Goal: Task Accomplishment & Management: Complete application form

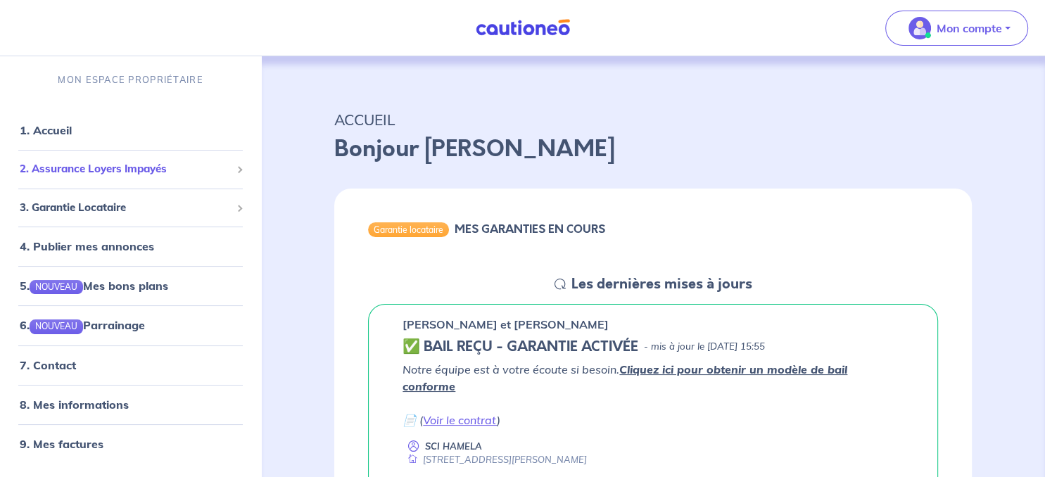
click at [232, 175] on div "2. Assurance Loyers Impayés" at bounding box center [131, 169] width 250 height 27
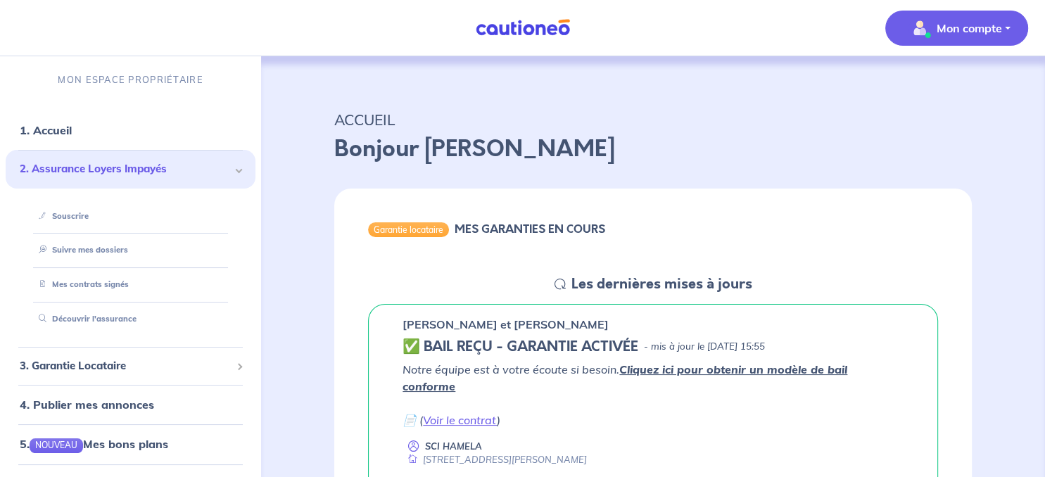
click at [969, 30] on p "Mon compte" at bounding box center [969, 28] width 65 height 17
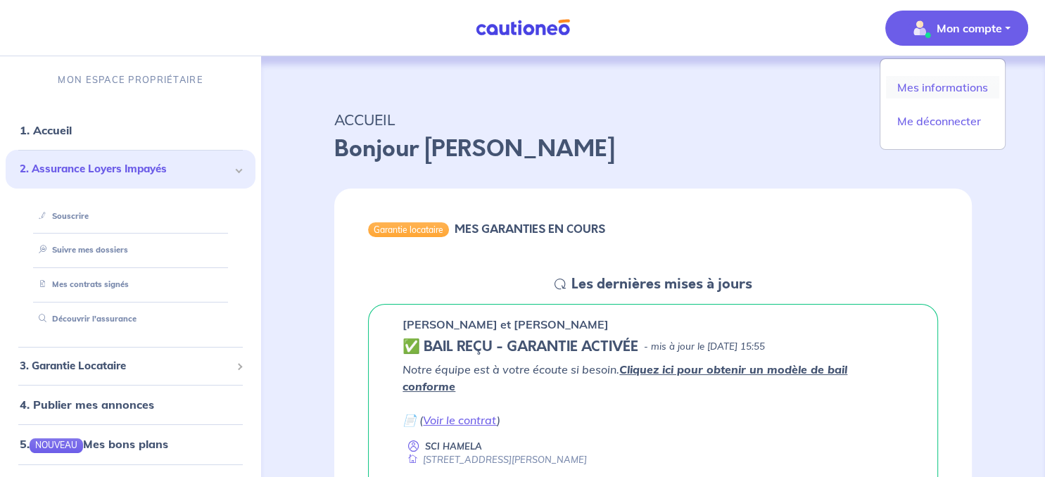
click at [931, 89] on link "Mes informations" at bounding box center [942, 87] width 113 height 23
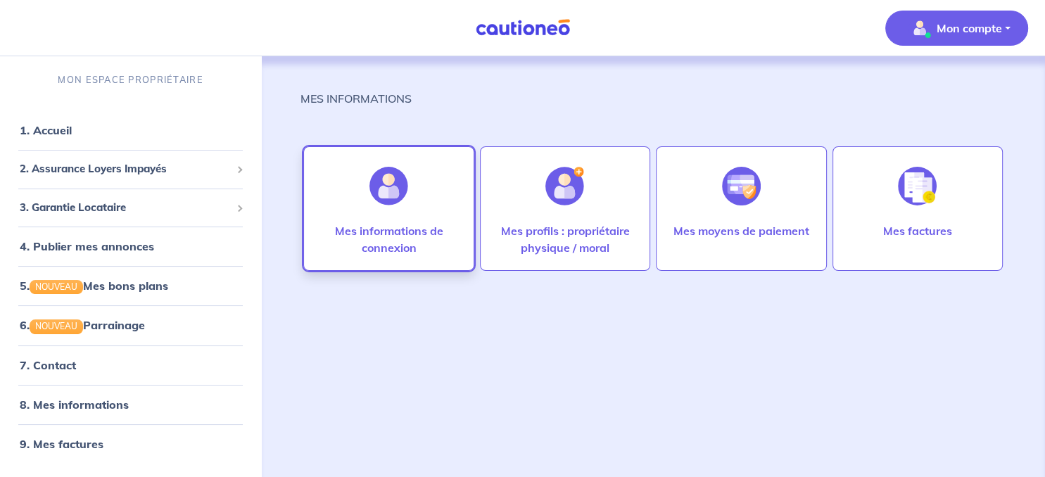
click at [405, 220] on div at bounding box center [388, 186] width 61 height 72
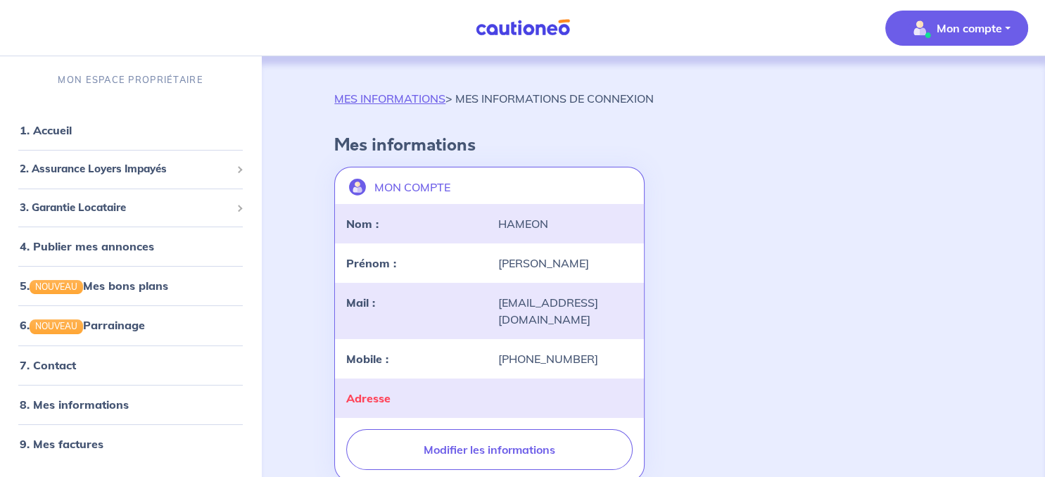
click at [963, 32] on p "Mon compte" at bounding box center [969, 28] width 65 height 17
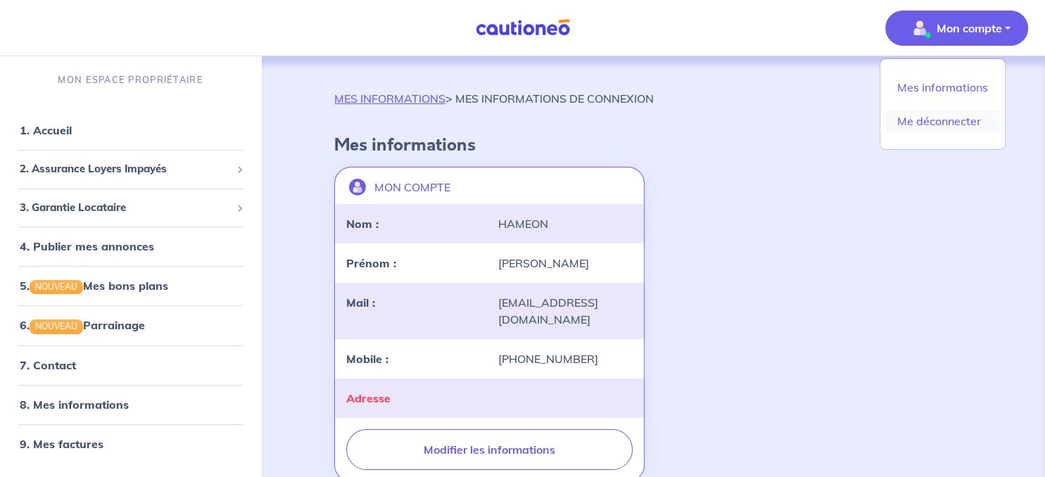
click at [926, 122] on link "Me déconnecter" at bounding box center [942, 121] width 113 height 23
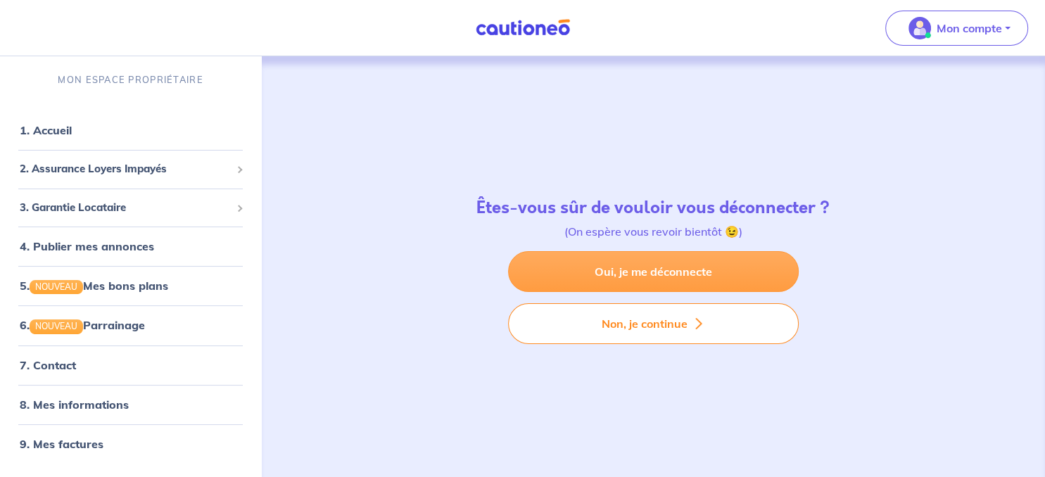
click at [634, 266] on link "Oui, je me déconnecte" at bounding box center [653, 271] width 291 height 41
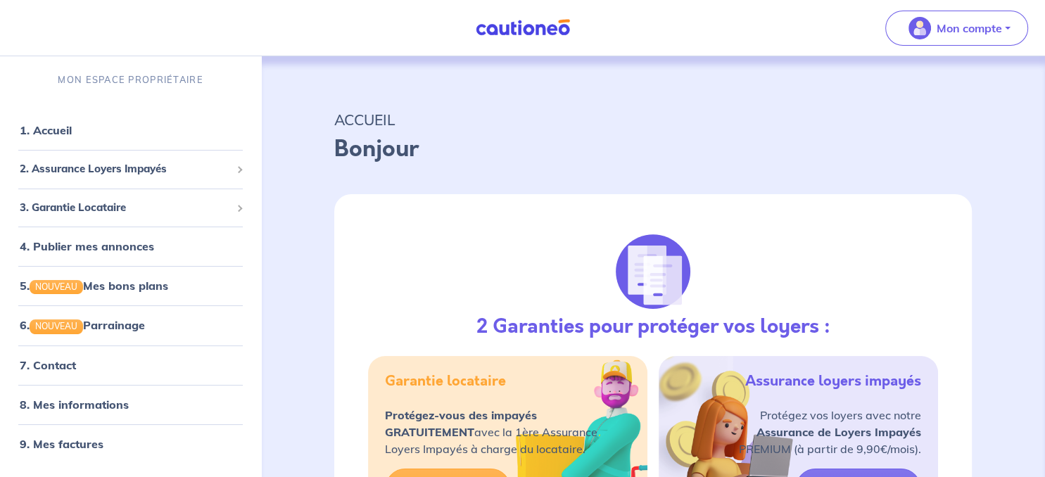
select select "FR"
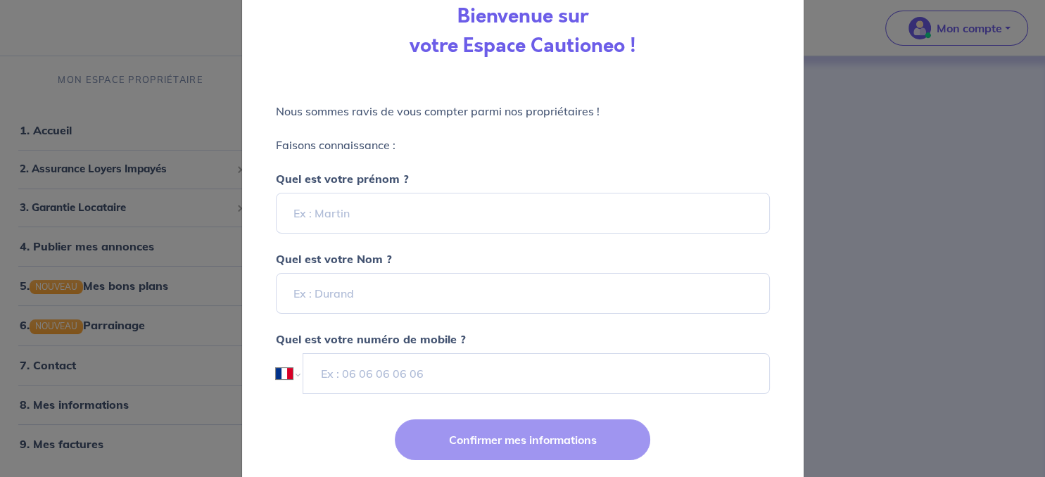
scroll to position [133, 0]
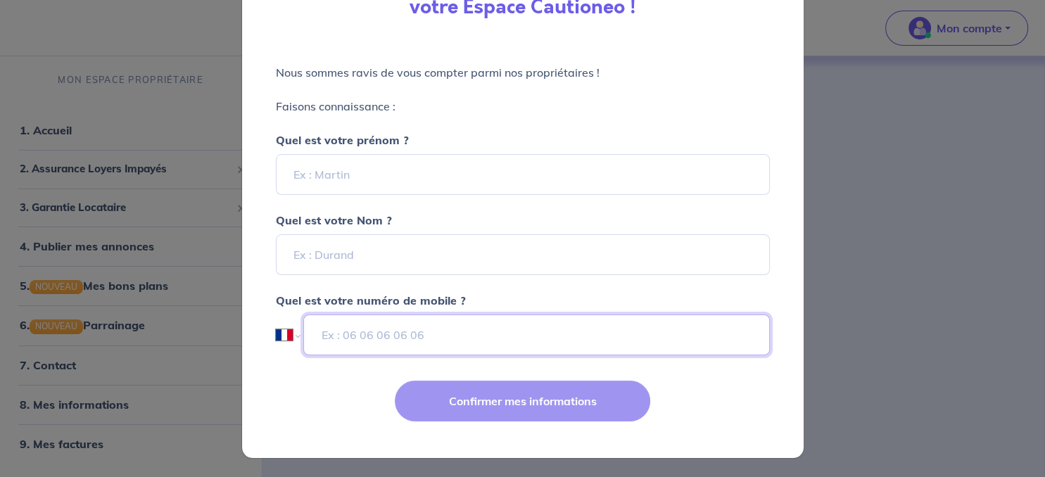
click at [359, 339] on input "tel" at bounding box center [536, 335] width 466 height 41
click at [516, 410] on div "Confirmer mes informations" at bounding box center [523, 412] width 579 height 91
click at [369, 334] on input "tel" at bounding box center [536, 335] width 466 height 41
type input "05 58 76 18 75"
click at [484, 400] on div "Confirmer mes informations" at bounding box center [523, 412] width 579 height 91
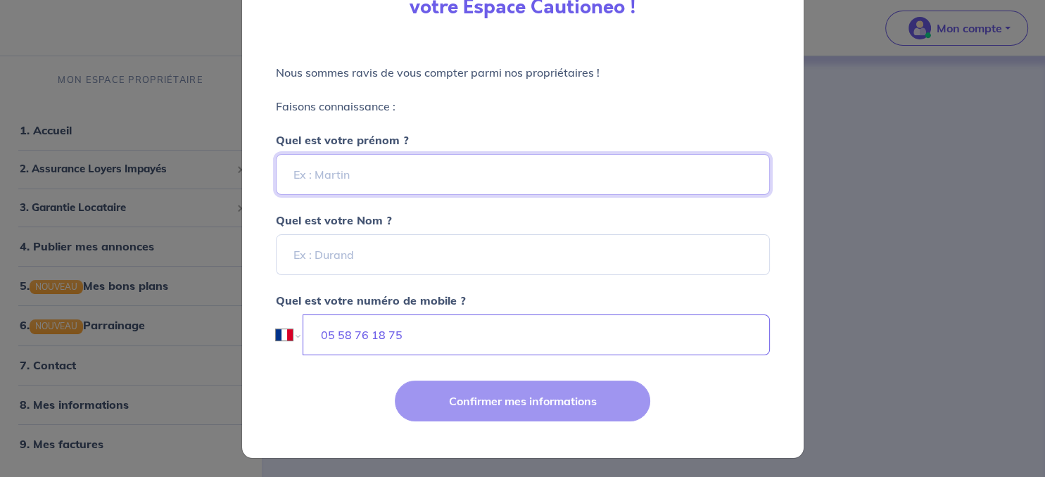
click at [370, 173] on input "Quel est votre prénom ?" at bounding box center [523, 174] width 494 height 41
drag, startPoint x: 297, startPoint y: 179, endPoint x: 289, endPoint y: 178, distance: 7.8
click at [289, 178] on input "destruhaut" at bounding box center [523, 174] width 494 height 41
type input "Destruhaut"
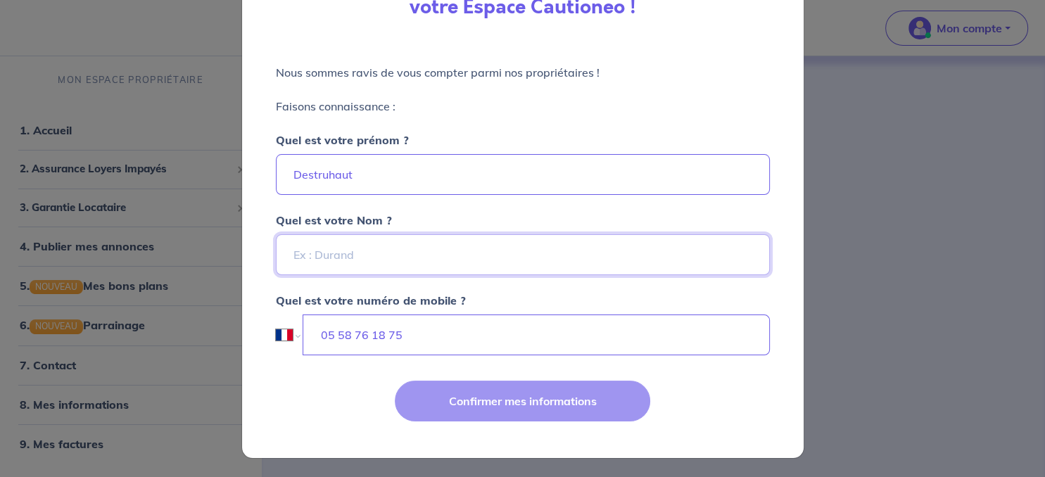
click at [305, 260] on input "Quel est votre Nom ?" at bounding box center [523, 254] width 494 height 41
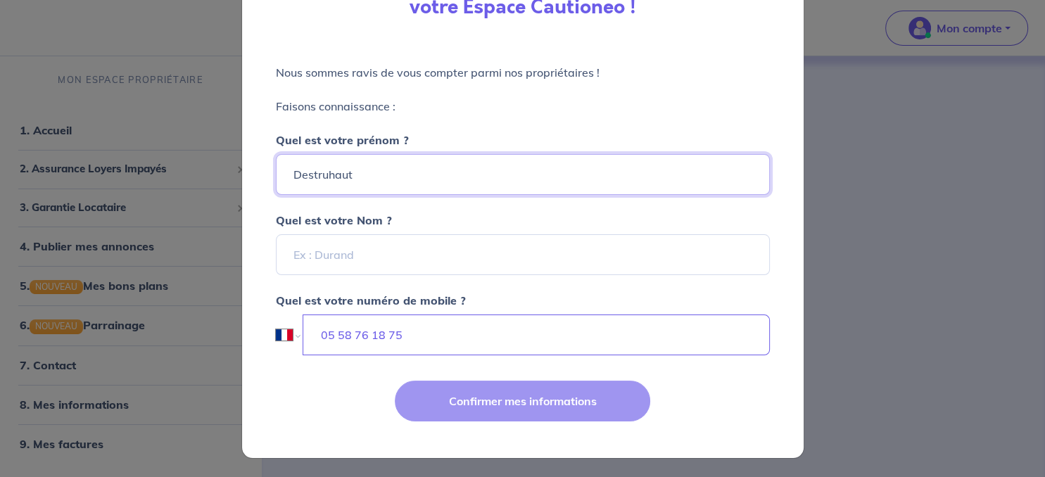
drag, startPoint x: 353, startPoint y: 175, endPoint x: 281, endPoint y: 175, distance: 72.5
click at [281, 175] on input "Destruhaut" at bounding box center [523, 174] width 494 height 41
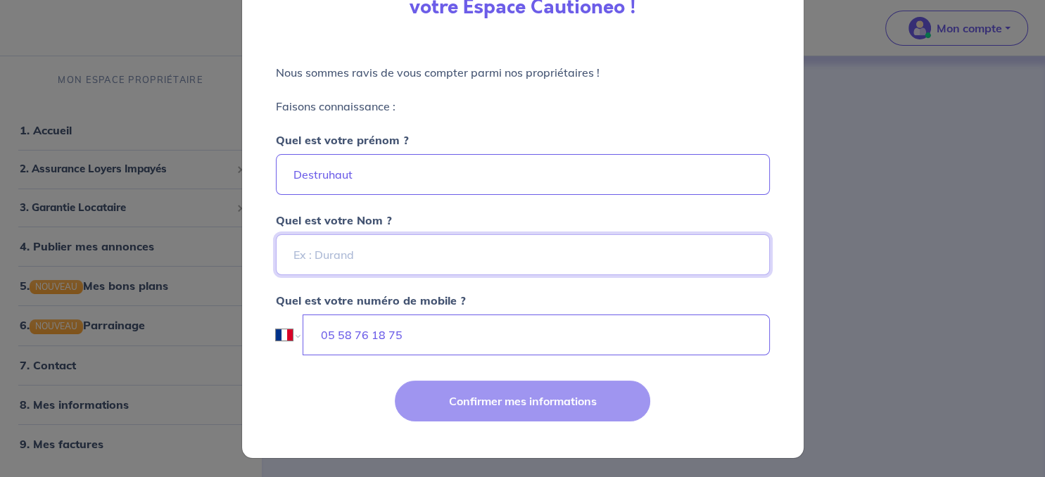
click at [317, 239] on input "Quel est votre Nom ?" at bounding box center [523, 254] width 494 height 41
paste input "Destruhaut"
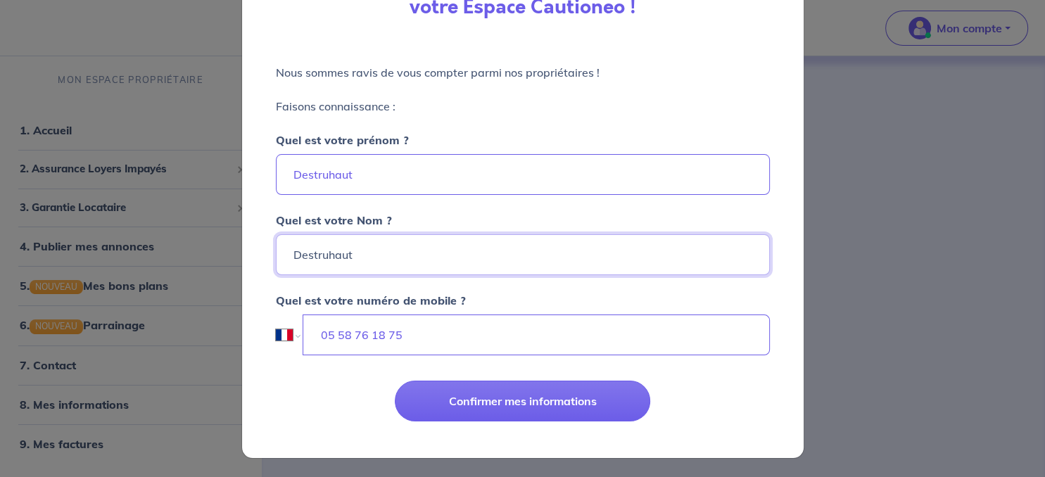
type input "Destruhaut"
drag, startPoint x: 359, startPoint y: 179, endPoint x: 238, endPoint y: 180, distance: 121.1
click at [276, 180] on input "Destruhaut" at bounding box center [523, 174] width 494 height 41
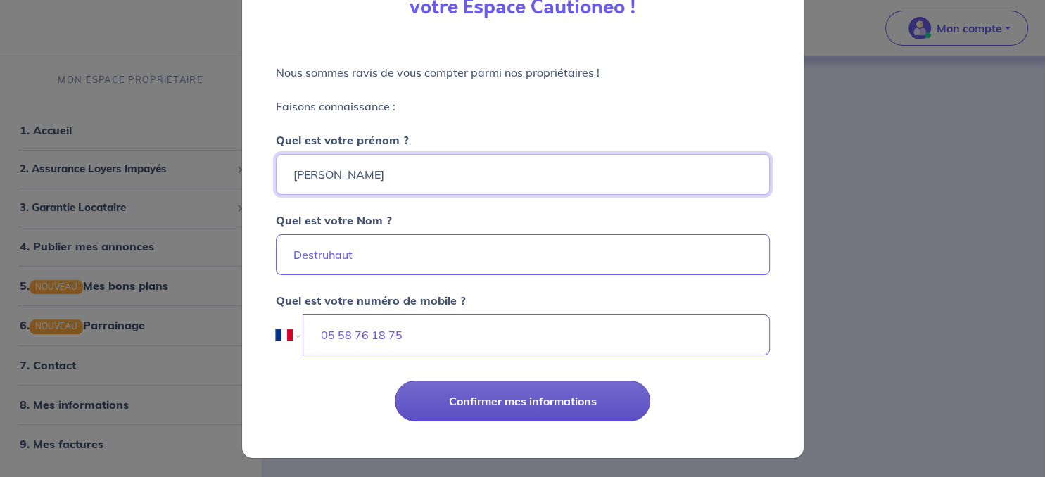
type input "Patrice"
click at [438, 394] on button "Confirmer mes informations" at bounding box center [522, 401] width 255 height 41
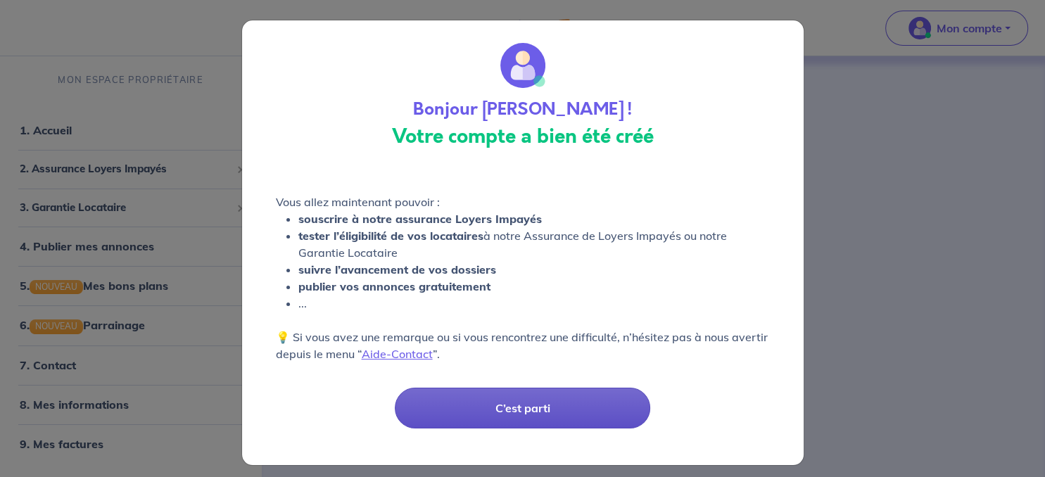
click at [519, 407] on button "C’est parti" at bounding box center [522, 408] width 255 height 41
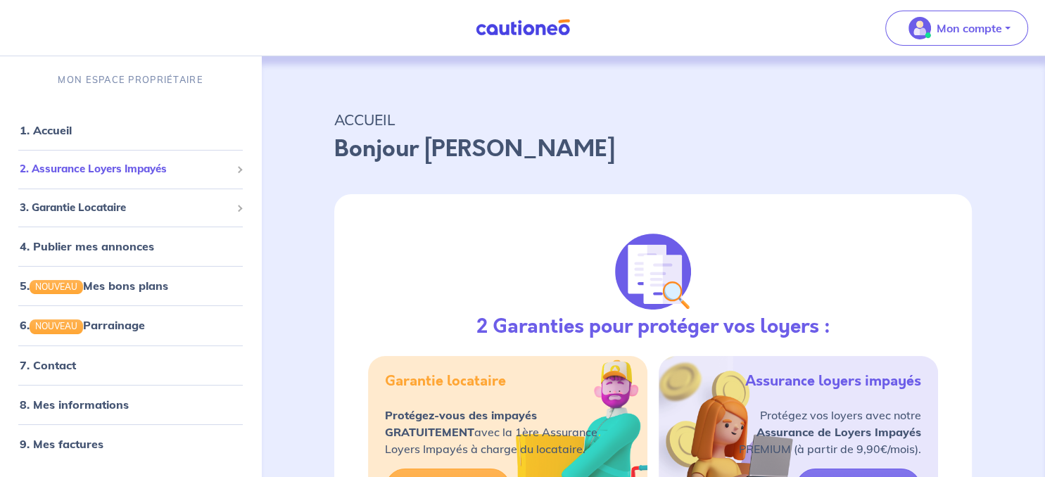
scroll to position [74, 0]
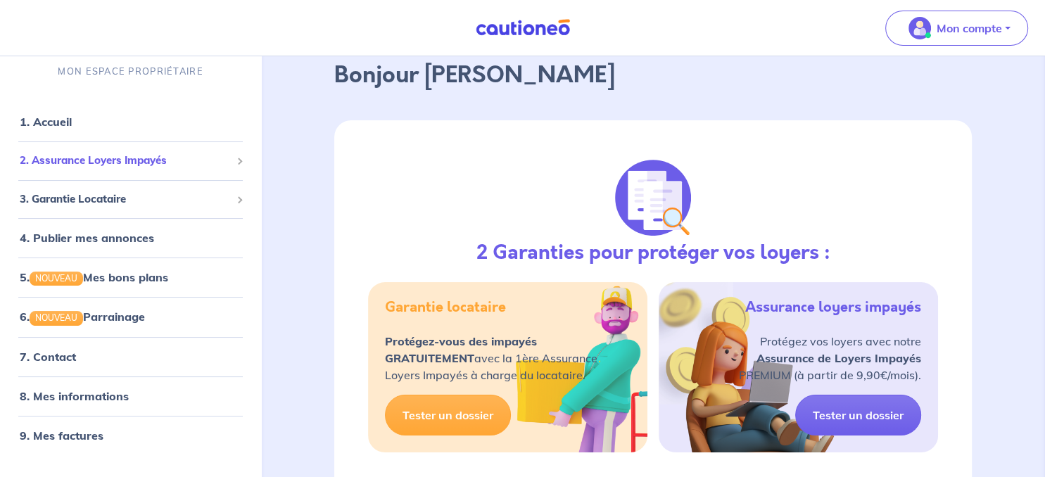
click at [134, 160] on span "2. Assurance Loyers Impayés" at bounding box center [125, 161] width 211 height 16
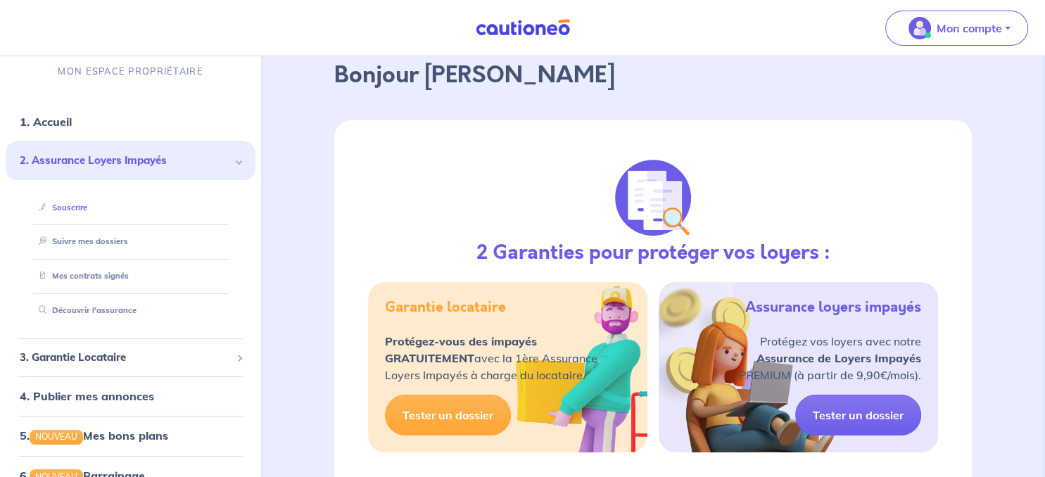
click at [75, 207] on link "Souscrire" at bounding box center [60, 207] width 54 height 10
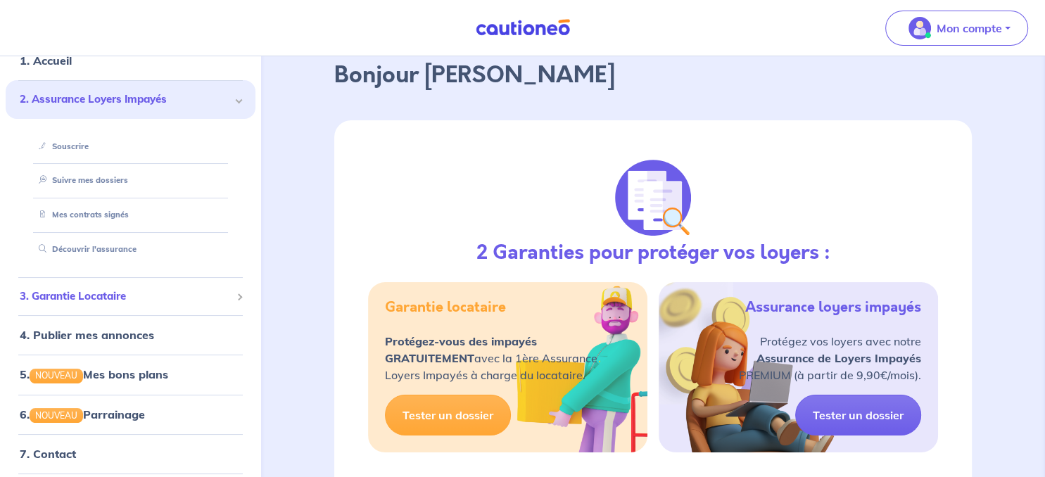
scroll to position [84, 0]
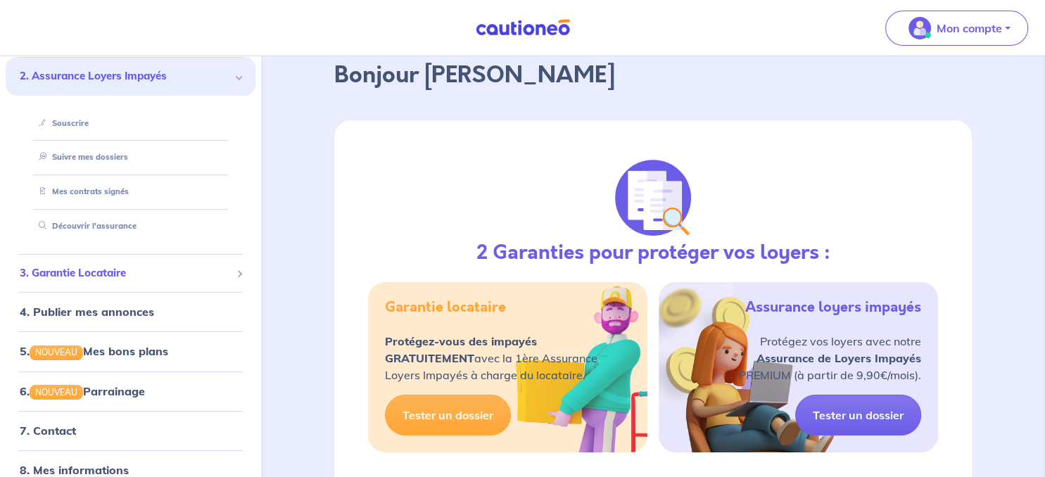
click at [99, 268] on span "3. Garantie Locataire" at bounding box center [125, 273] width 211 height 16
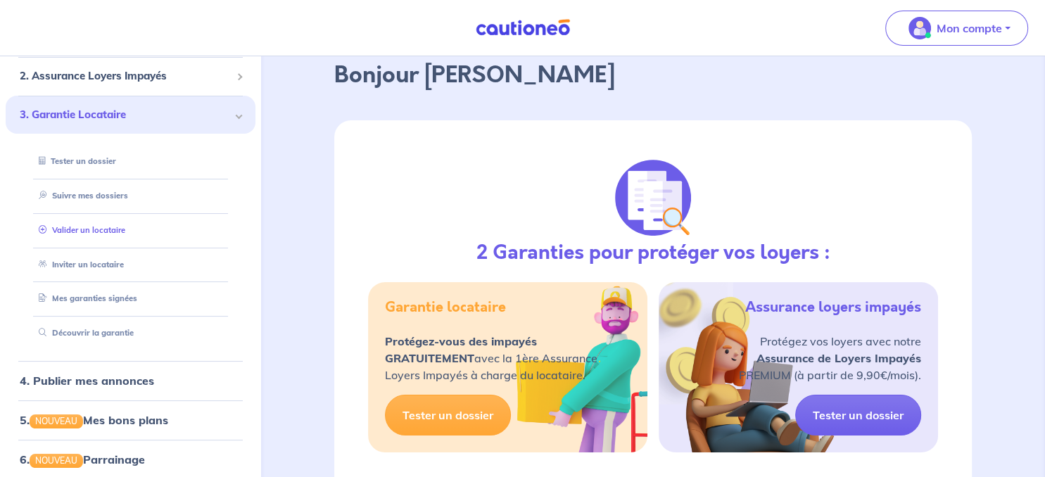
click at [83, 228] on link "Valider un locataire" at bounding box center [79, 230] width 92 height 10
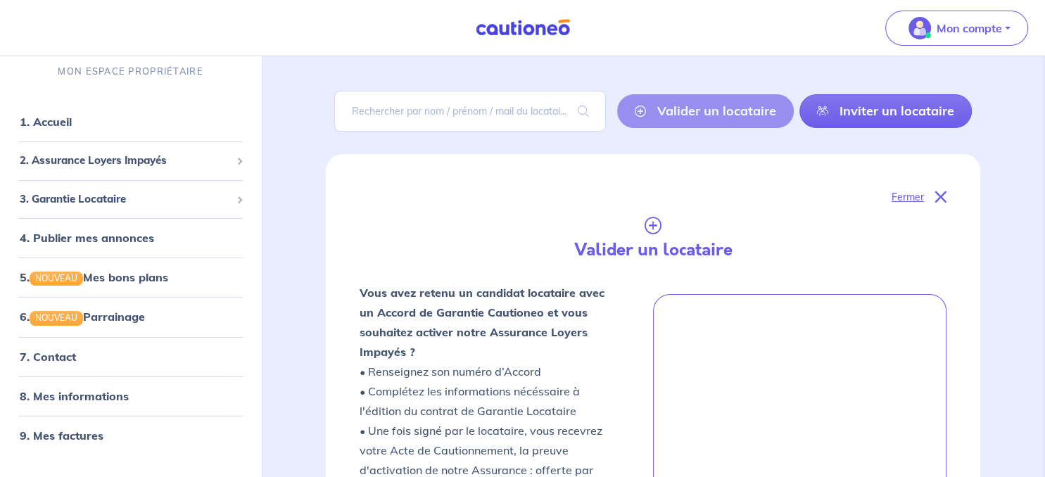
scroll to position [445, 0]
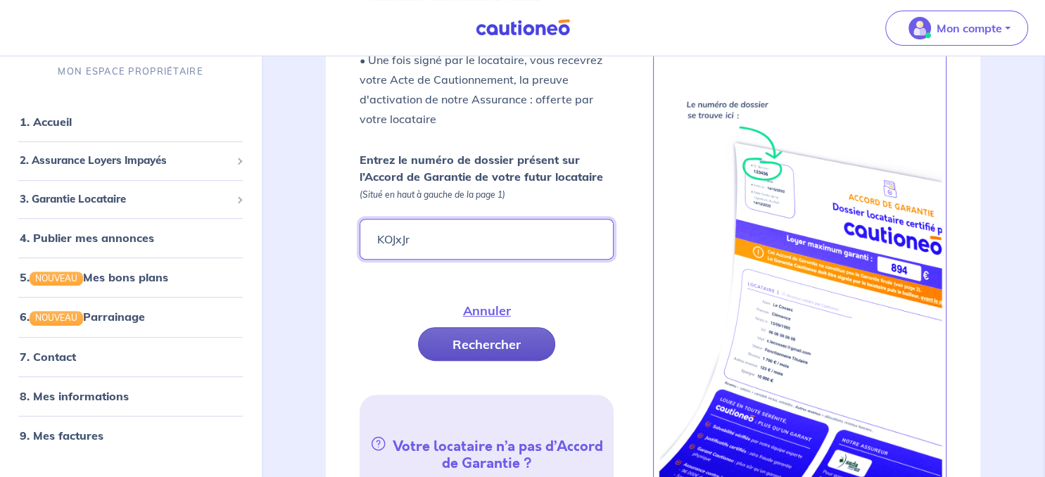
type input "KOJxJr"
click at [512, 339] on button "Rechercher" at bounding box center [486, 344] width 137 height 34
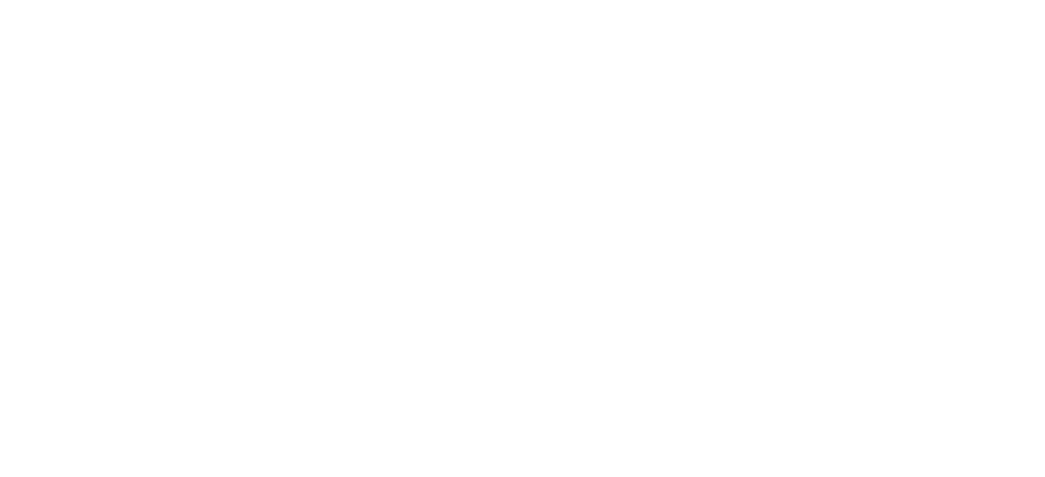
scroll to position [0, 0]
click at [15, 12] on icon at bounding box center [11, 11] width 23 height 23
click at [18, 15] on icon at bounding box center [11, 11] width 23 height 23
click at [15, 17] on icon at bounding box center [11, 11] width 23 height 23
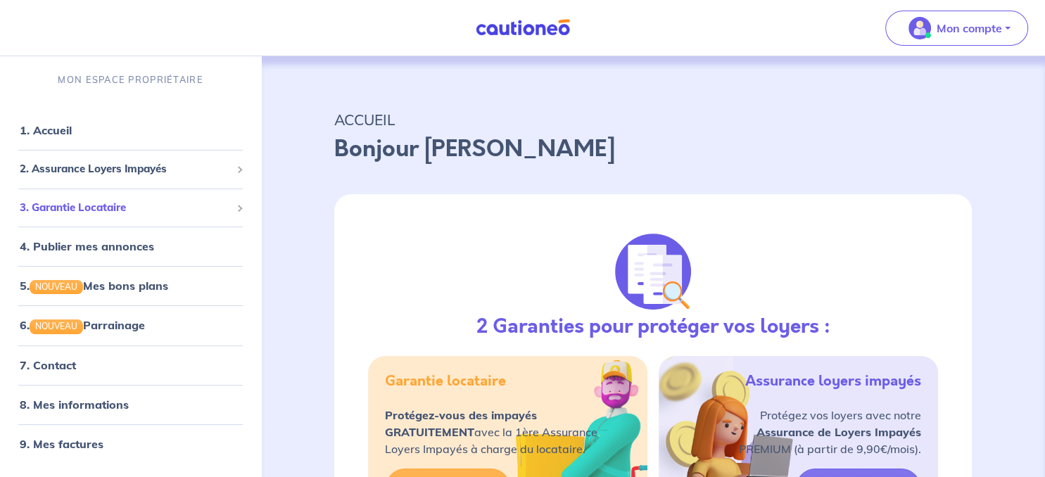
click at [121, 207] on span "3. Garantie Locataire" at bounding box center [125, 208] width 211 height 16
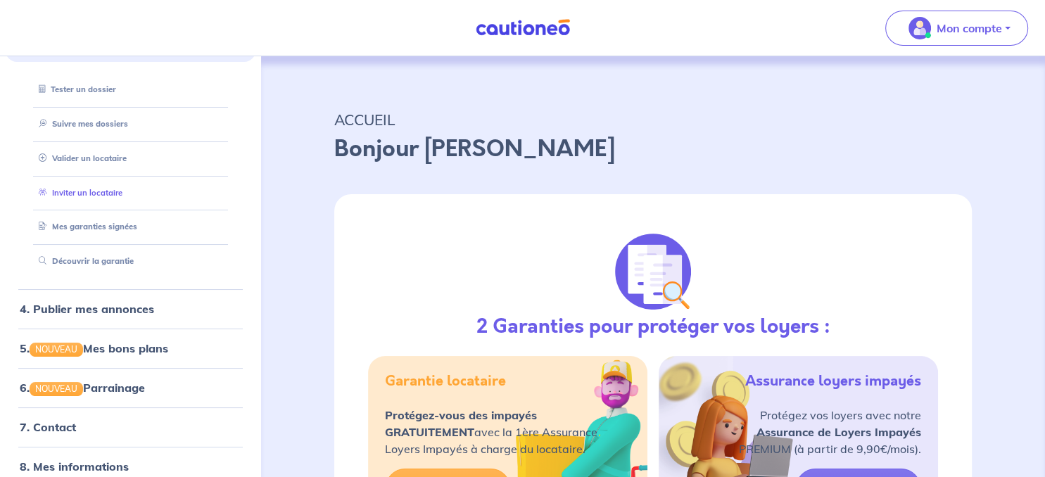
scroll to position [169, 0]
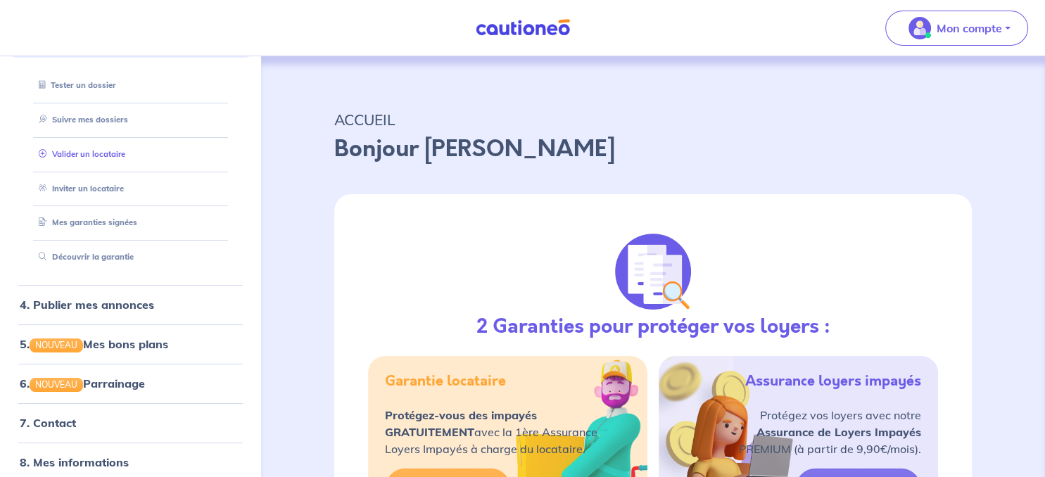
click at [108, 156] on link "Valider un locataire" at bounding box center [79, 154] width 92 height 10
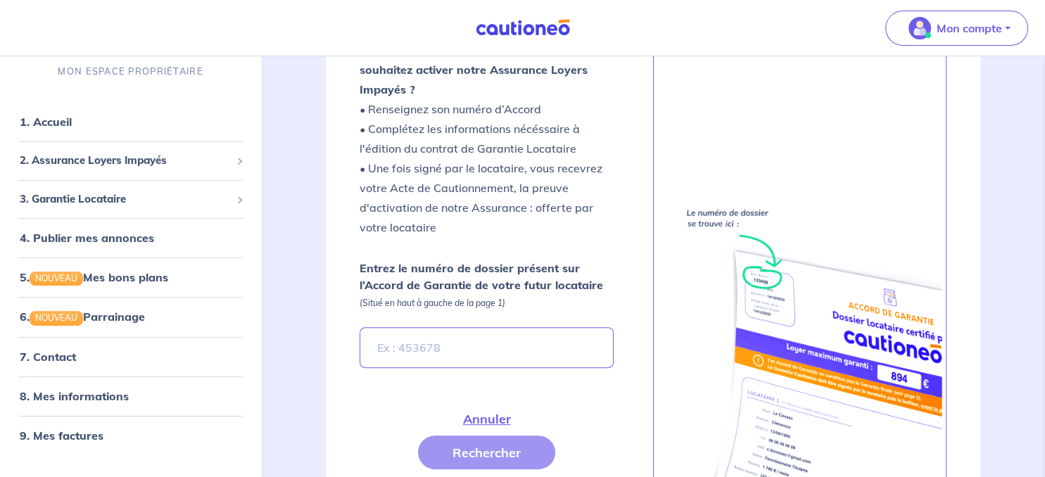
scroll to position [445, 0]
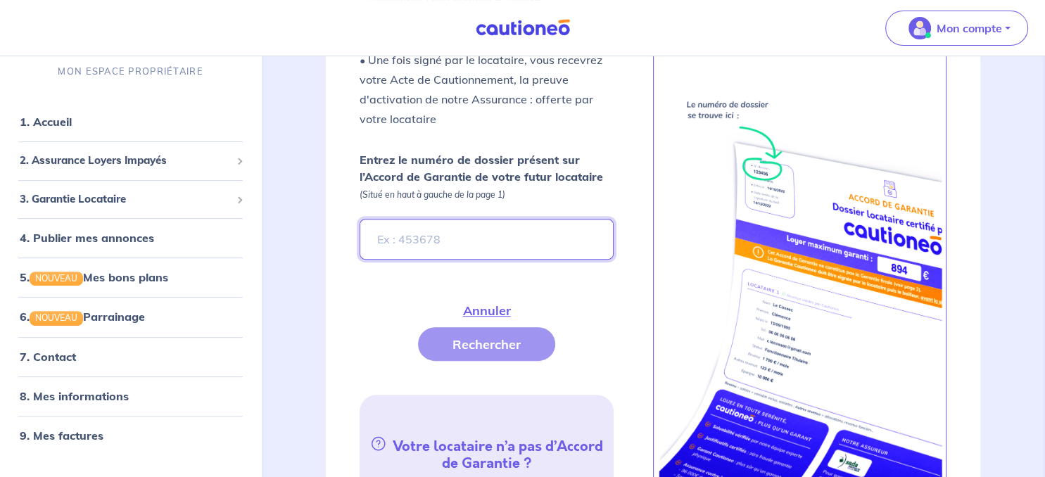
click at [529, 247] on input "Entrez le numéro de dossier présent sur l’Accord de Garantie de votre futur loc…" at bounding box center [487, 239] width 254 height 41
type input "k"
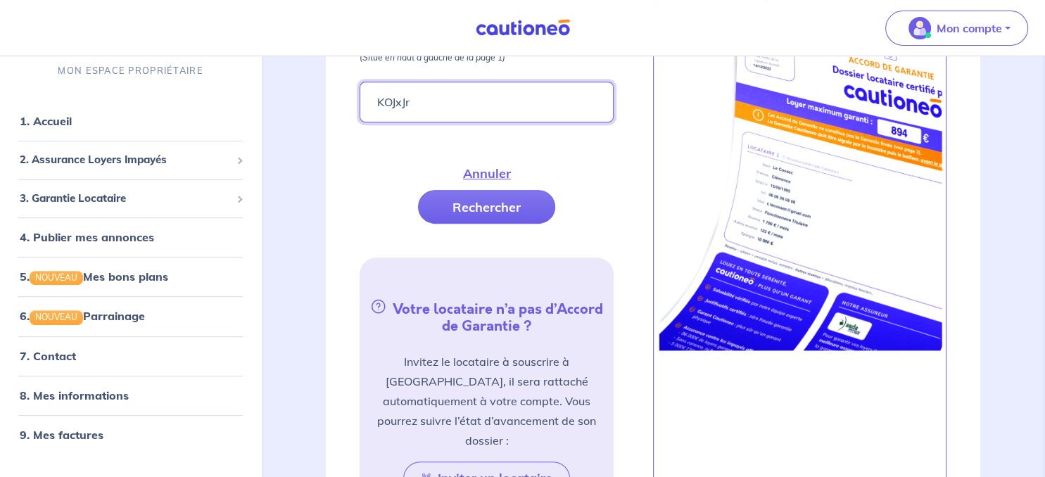
scroll to position [593, 0]
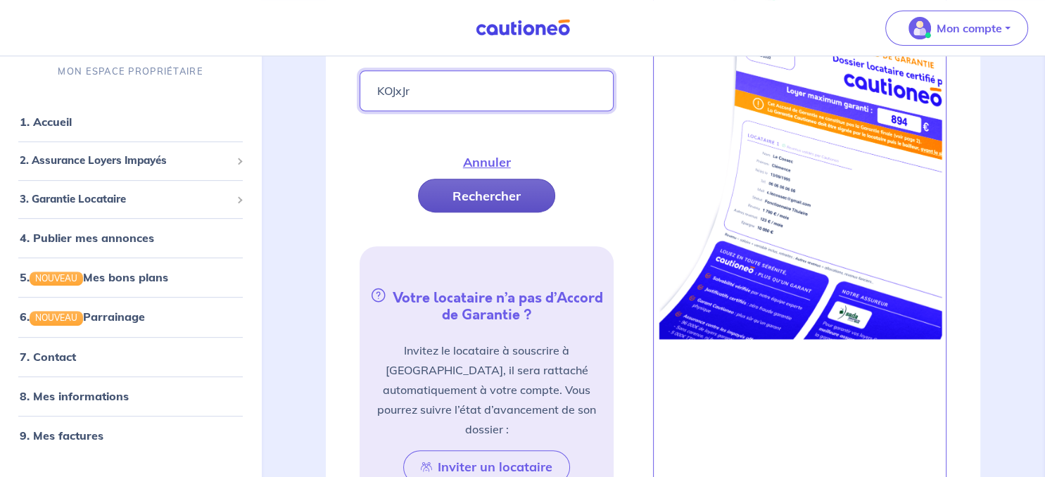
type input "KOJxJr"
click at [494, 193] on button "Rechercher" at bounding box center [486, 196] width 137 height 34
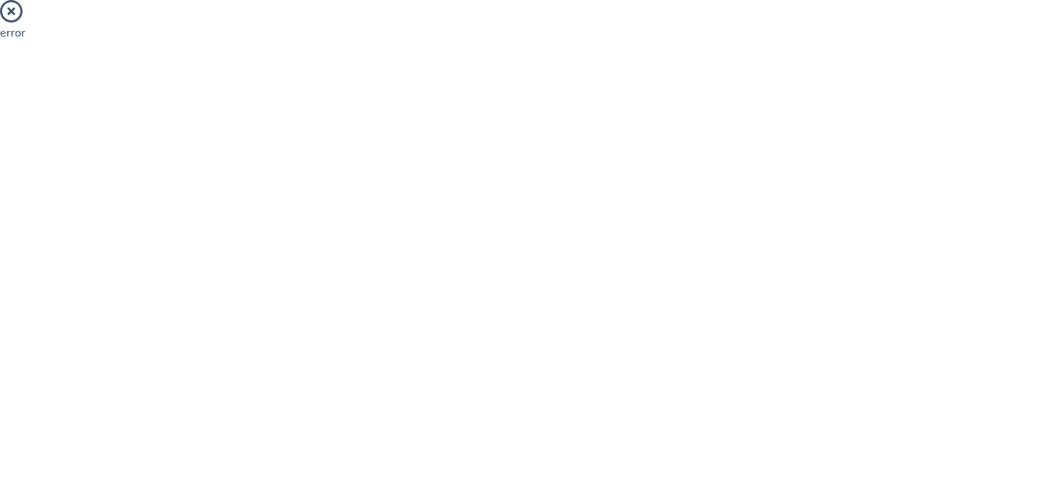
click at [19, 13] on icon at bounding box center [11, 11] width 23 height 23
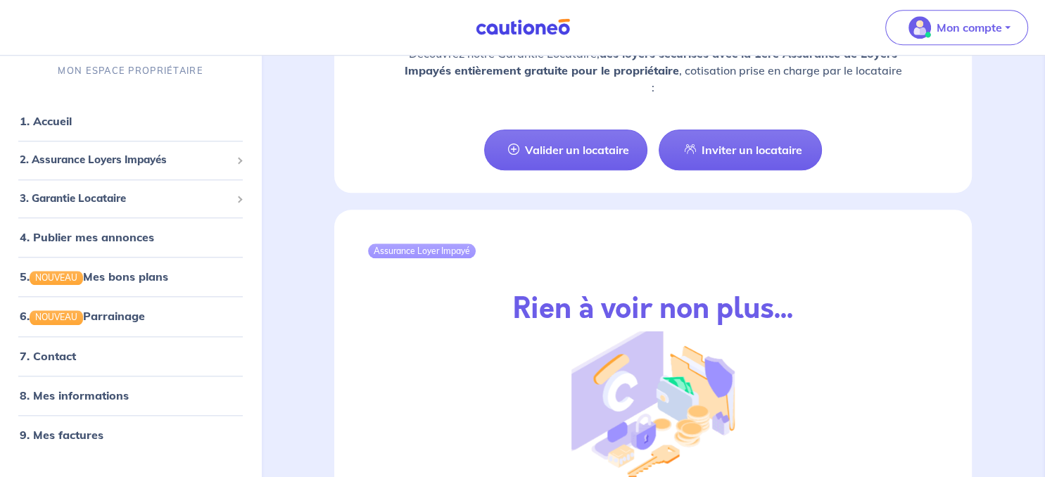
scroll to position [1243, 0]
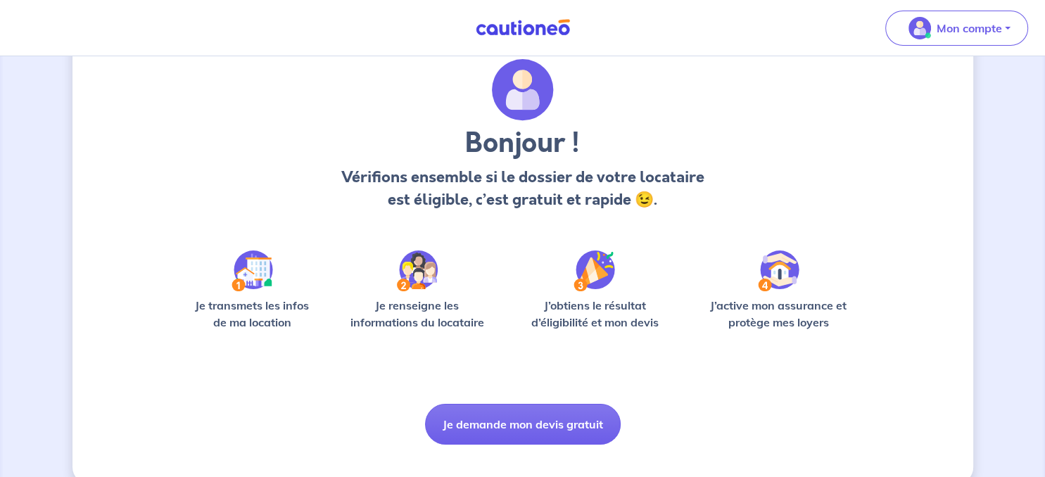
scroll to position [72, 0]
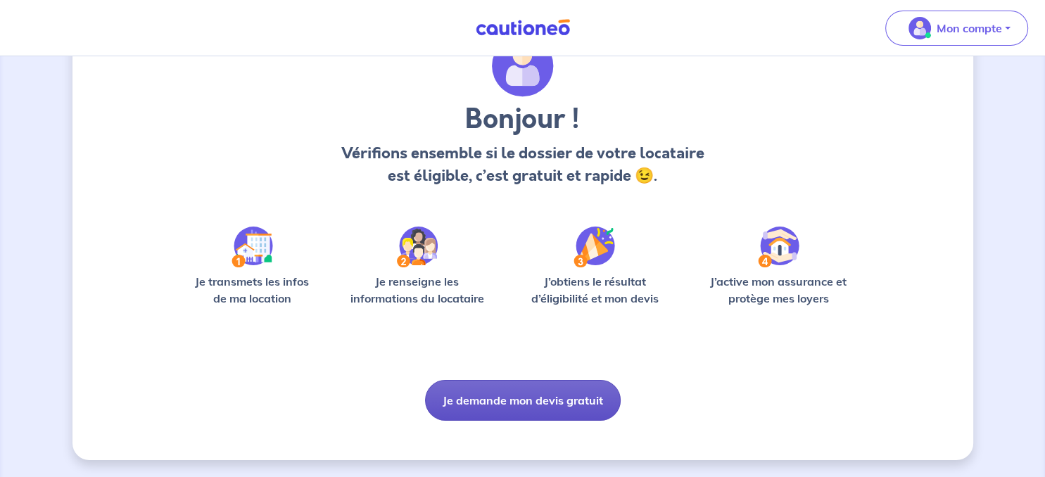
click at [488, 399] on button "Je demande mon devis gratuit" at bounding box center [523, 400] width 196 height 41
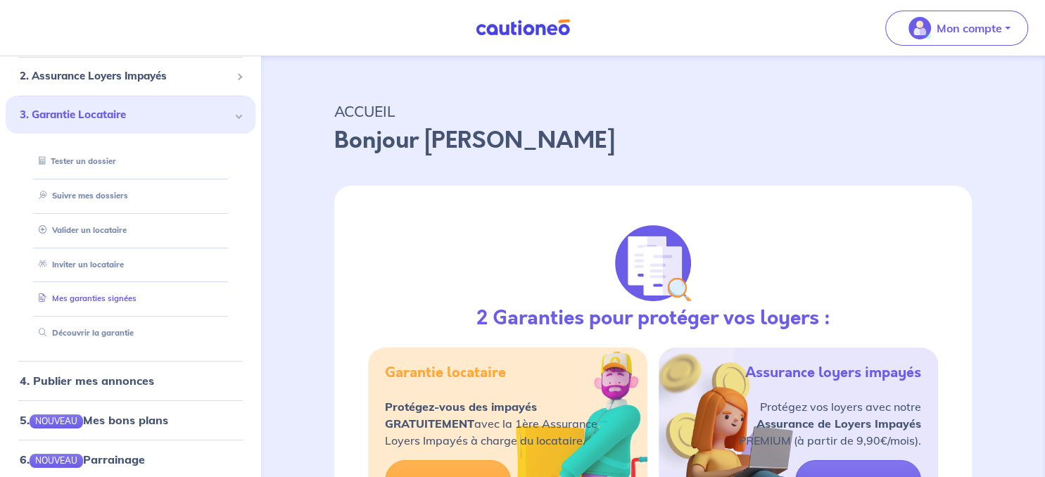
scroll to position [8, 0]
click at [110, 229] on link "Valider un locataire" at bounding box center [79, 230] width 92 height 10
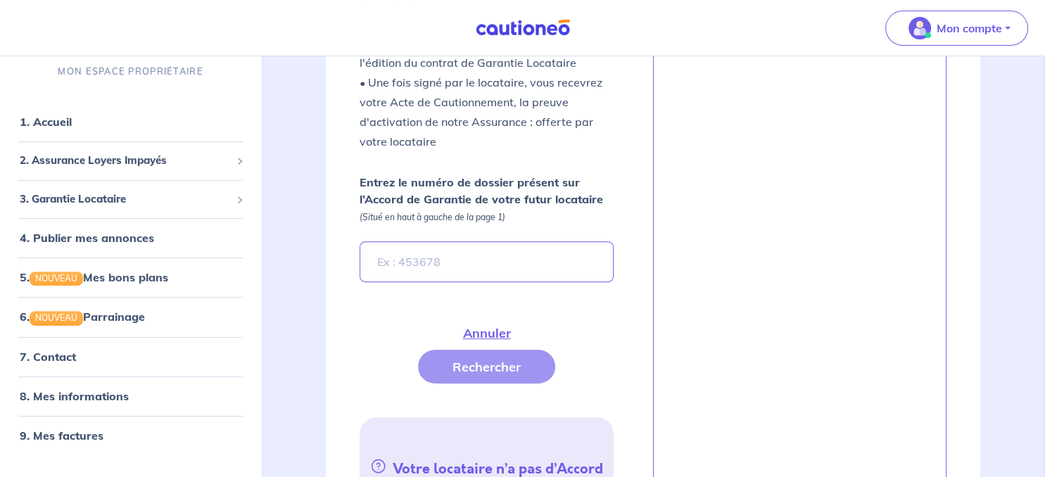
scroll to position [445, 0]
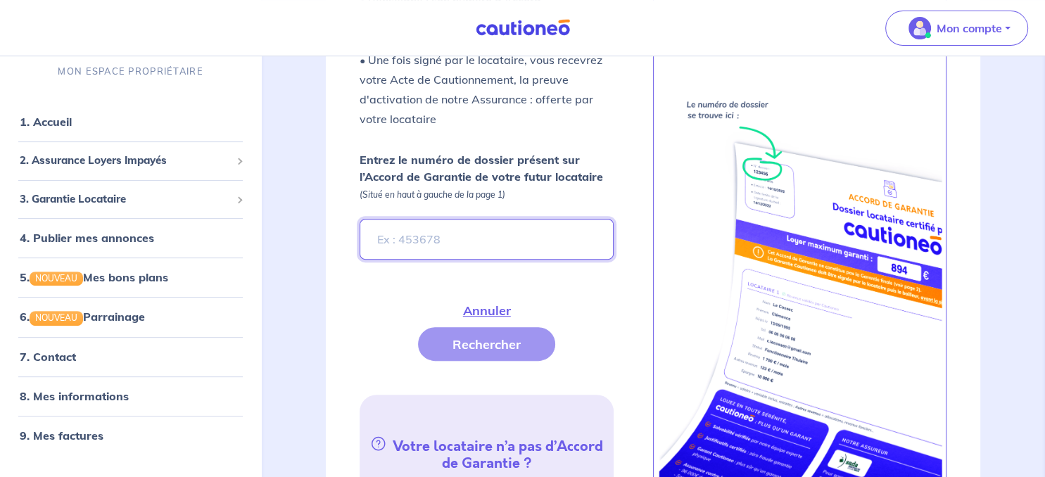
click at [446, 243] on input "Entrez le numéro de dossier présent sur l’Accord de Garantie de votre futur loc…" at bounding box center [487, 239] width 254 height 41
type input "KOJxJr-2"
click at [488, 343] on button "Rechercher" at bounding box center [486, 344] width 137 height 34
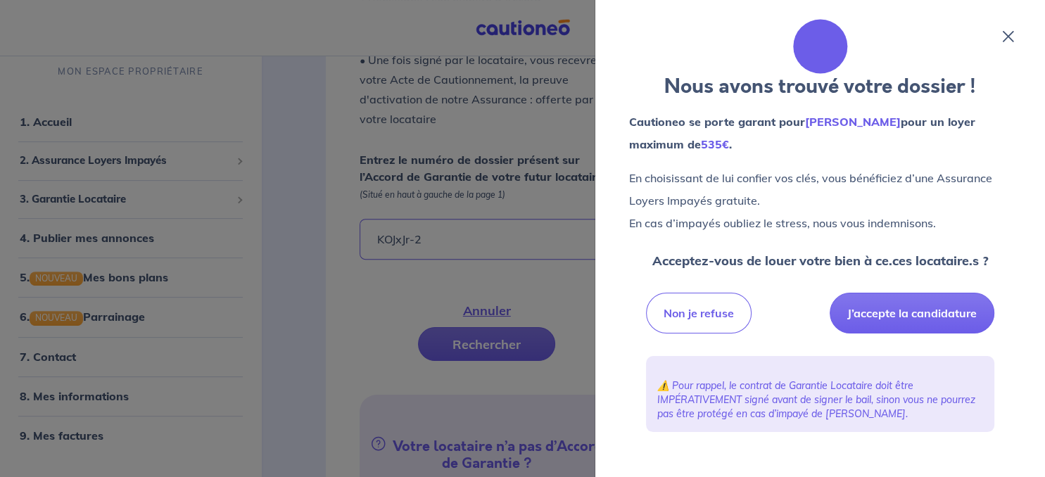
drag, startPoint x: 921, startPoint y: 312, endPoint x: 619, endPoint y: 281, distance: 302.8
click at [619, 281] on div "Nous avons trouvé votre dossier ! Cautioneo se porte garant pour Severine DULUC…" at bounding box center [820, 238] width 416 height 443
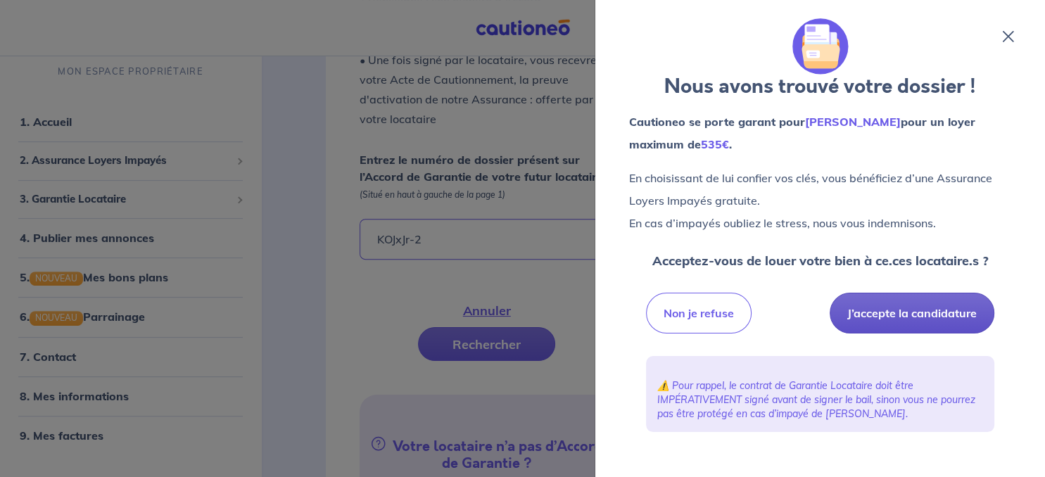
click at [883, 316] on button "J’accepte la candidature" at bounding box center [912, 313] width 165 height 41
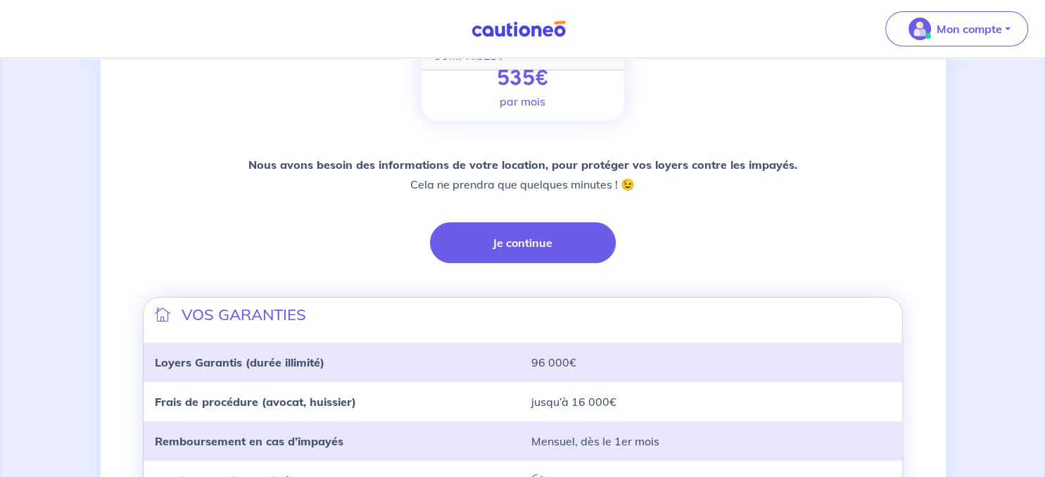
scroll to position [297, 0]
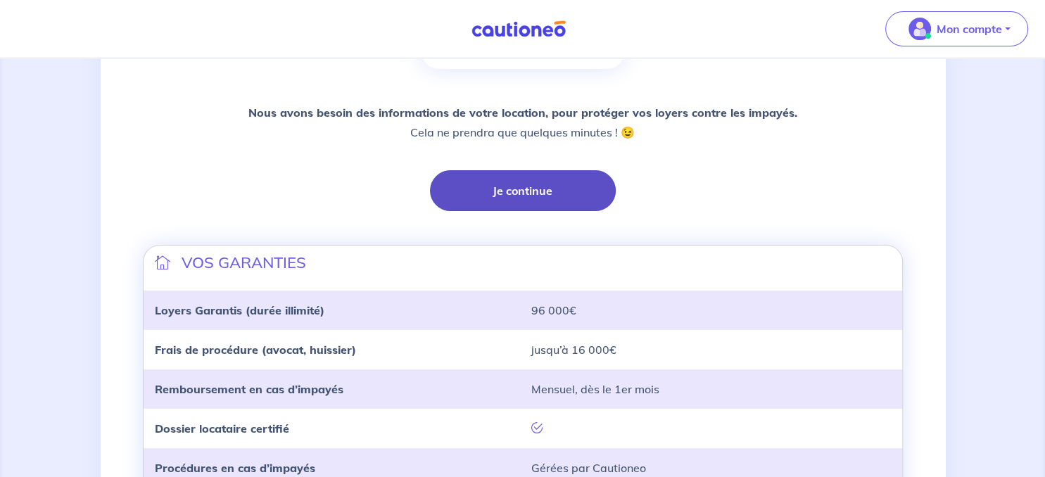
click at [518, 191] on button "Je continue" at bounding box center [523, 190] width 186 height 41
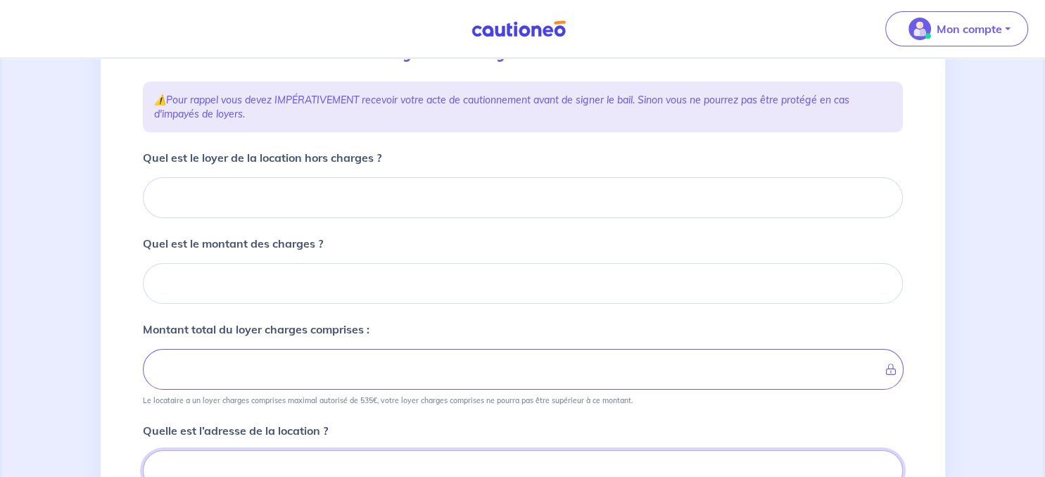
scroll to position [187, 0]
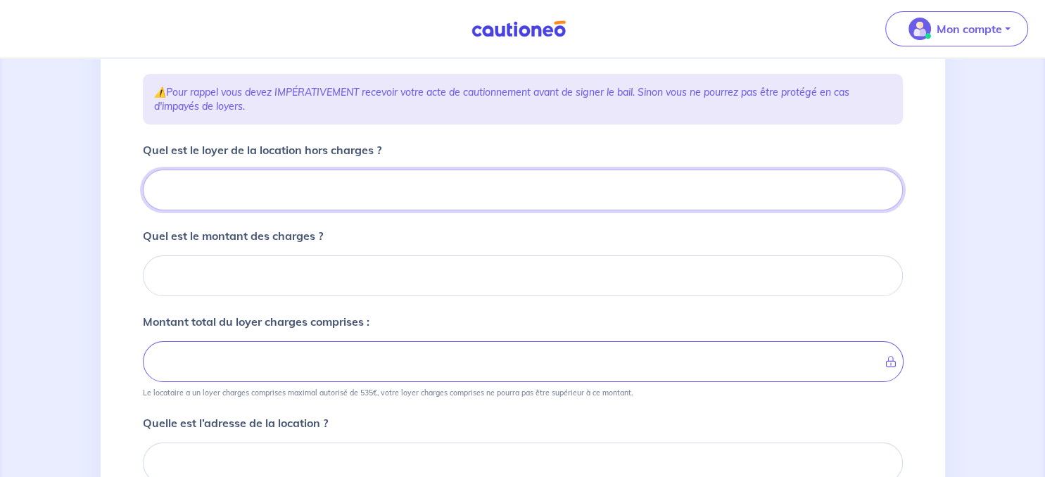
click at [238, 175] on input "Quel est le loyer de la location hors charges ?" at bounding box center [523, 190] width 760 height 41
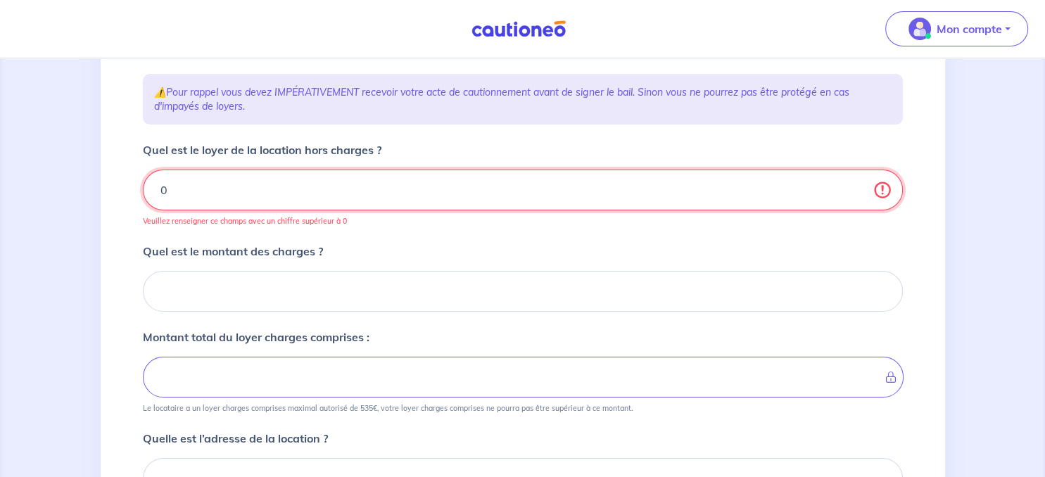
type input "0"
click at [882, 195] on input "0" at bounding box center [523, 190] width 760 height 41
click at [881, 191] on input "0" at bounding box center [523, 190] width 760 height 41
drag, startPoint x: 280, startPoint y: 193, endPoint x: 93, endPoint y: 190, distance: 187.2
click at [143, 190] on input "0" at bounding box center [523, 190] width 760 height 41
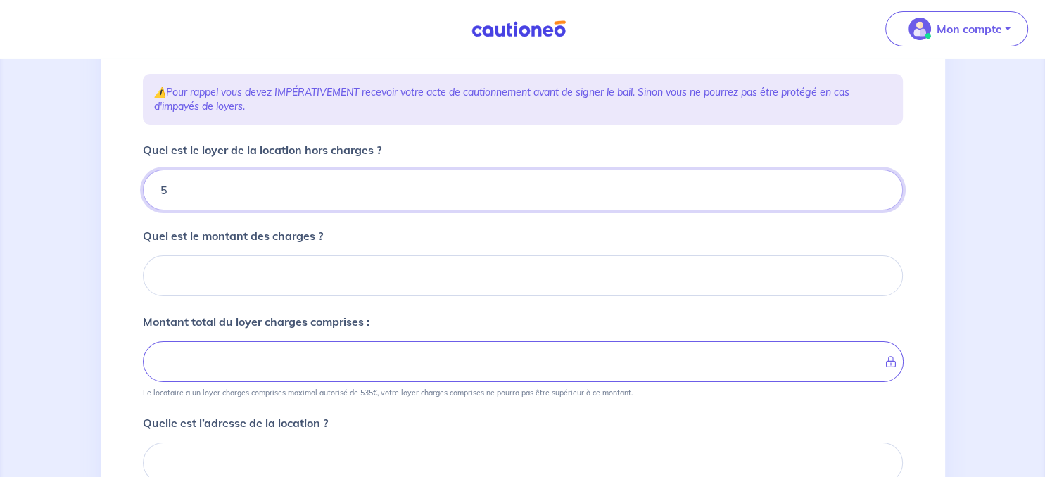
type input "50"
type input "5"
type input "450"
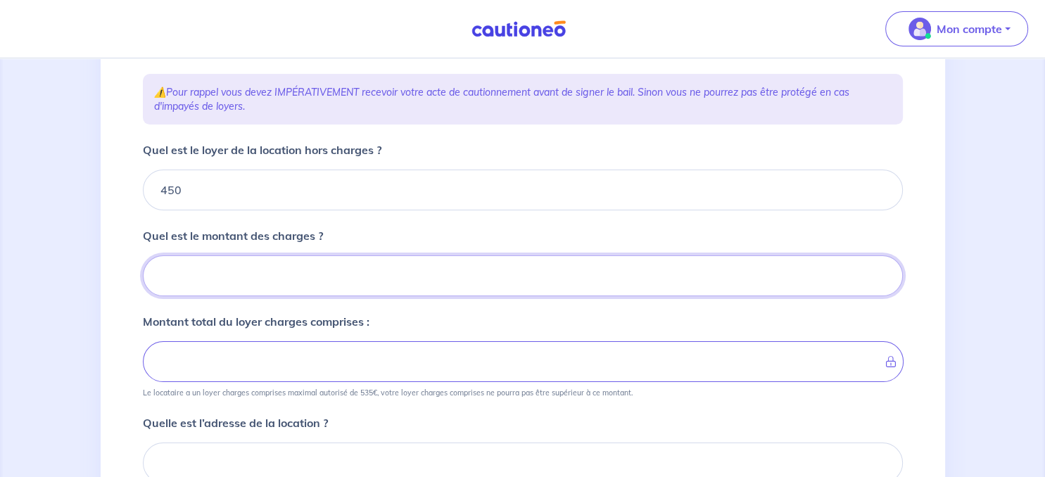
click at [209, 266] on input "Quel est le montant des charges ?" at bounding box center [523, 275] width 760 height 41
type input "10"
type input "460"
type input "10"
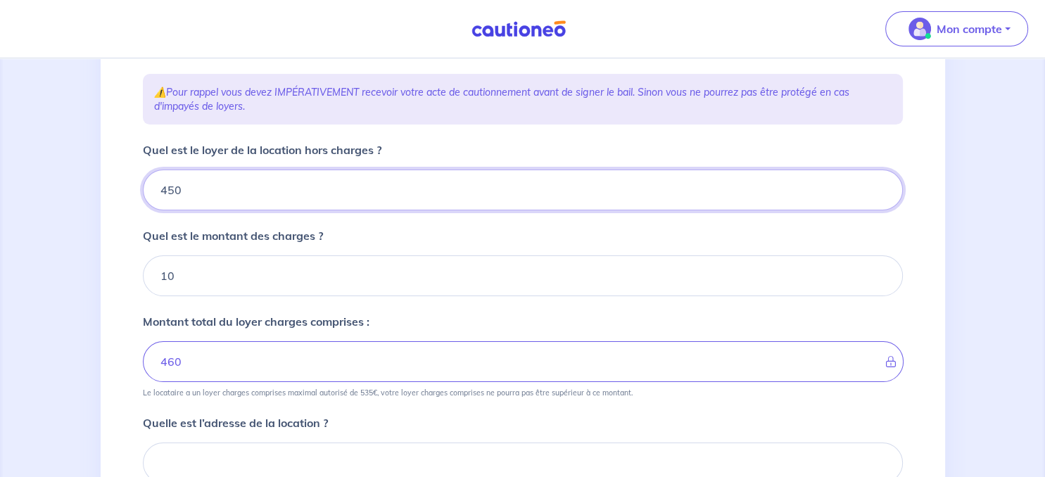
drag, startPoint x: 184, startPoint y: 190, endPoint x: 118, endPoint y: 191, distance: 66.9
click at [143, 191] on input "450" at bounding box center [523, 190] width 760 height 41
type input "440"
type input "450"
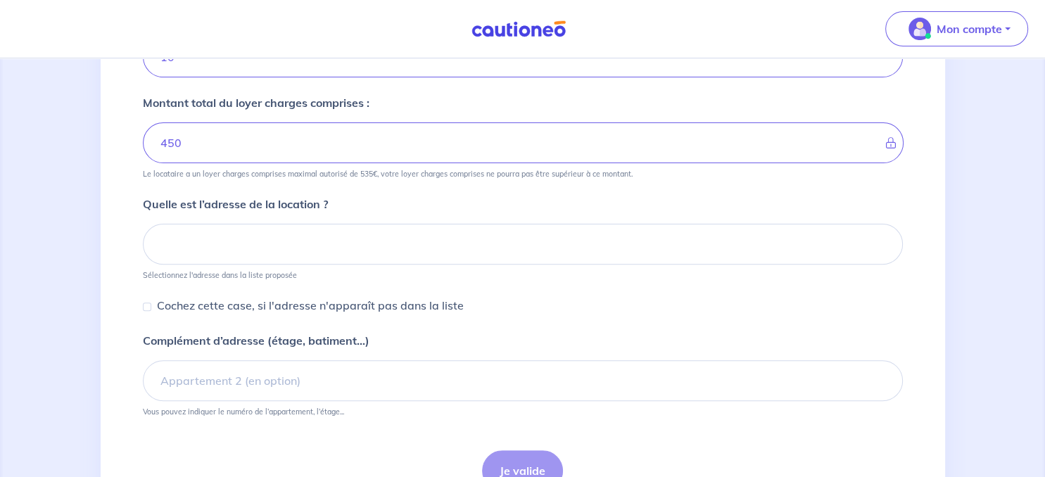
scroll to position [410, 0]
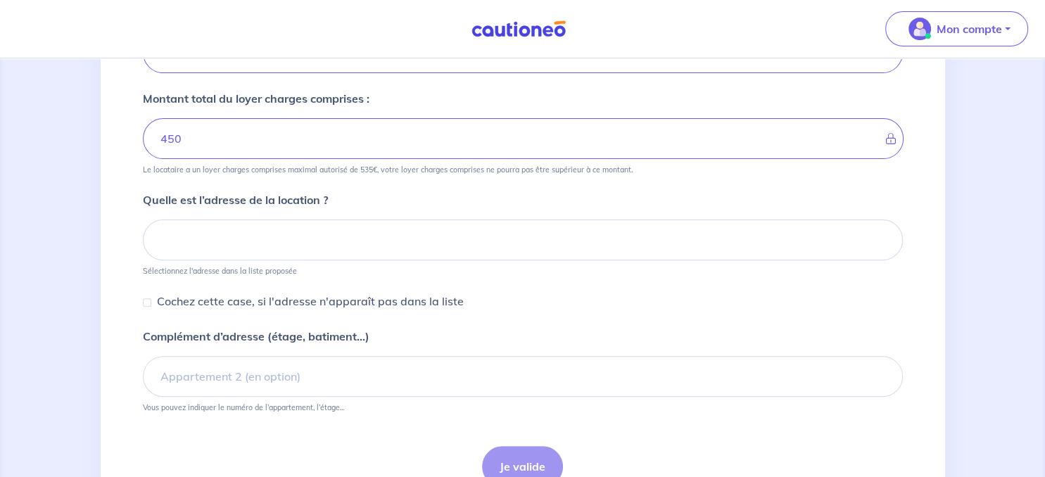
type input "440"
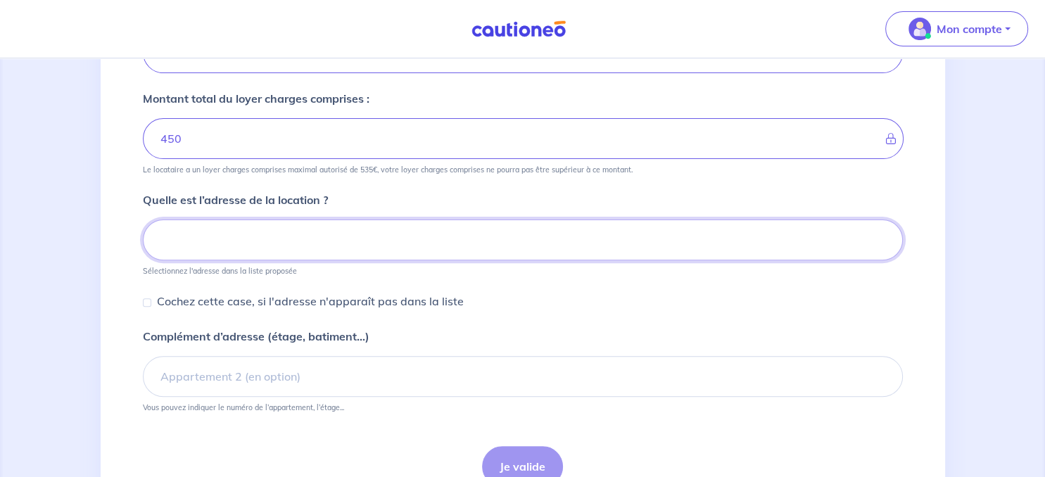
click at [238, 238] on input at bounding box center [523, 240] width 760 height 41
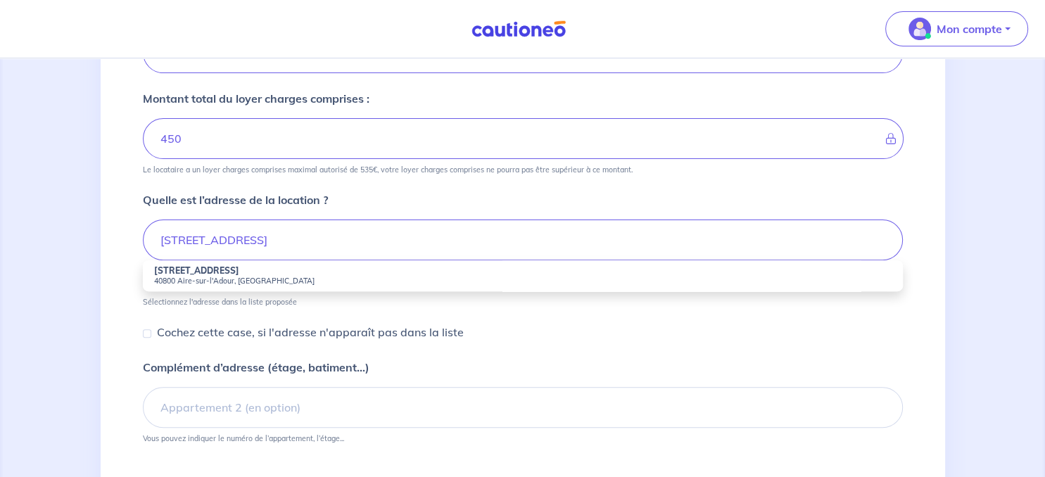
click at [168, 276] on small "40800 Aire-sur-l'Adour, [GEOGRAPHIC_DATA]" at bounding box center [523, 281] width 738 height 10
type input "[STREET_ADDRESS]"
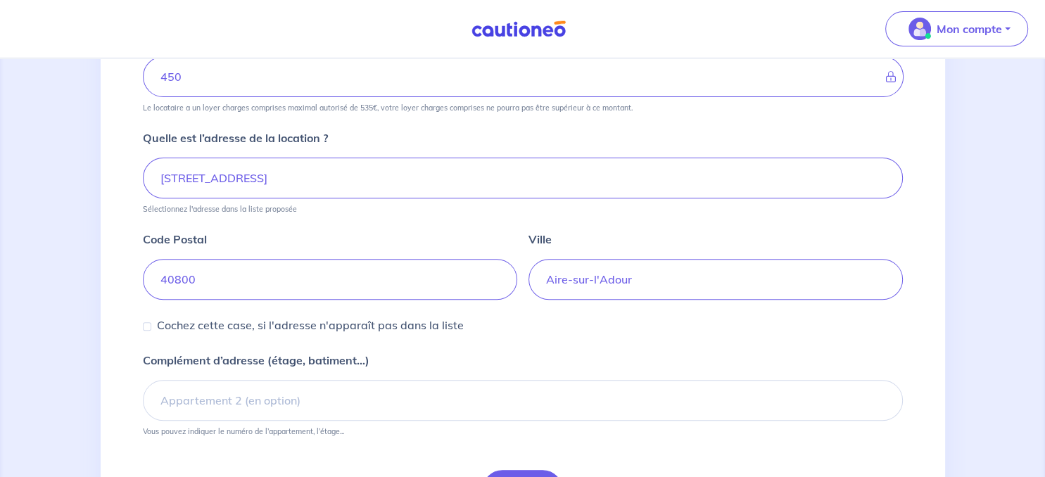
scroll to position [559, 0]
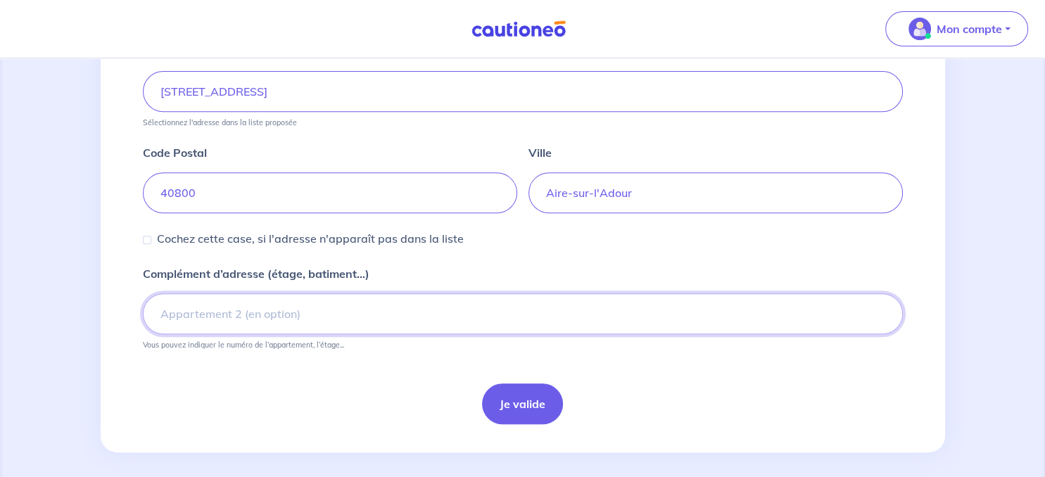
click at [213, 317] on input "Complément d’adresse (étage, batiment...)" at bounding box center [523, 313] width 760 height 41
click at [165, 311] on input "appt n°3" at bounding box center [523, 313] width 760 height 41
type input "Appt n°3"
click at [517, 399] on button "Je valide" at bounding box center [522, 404] width 81 height 41
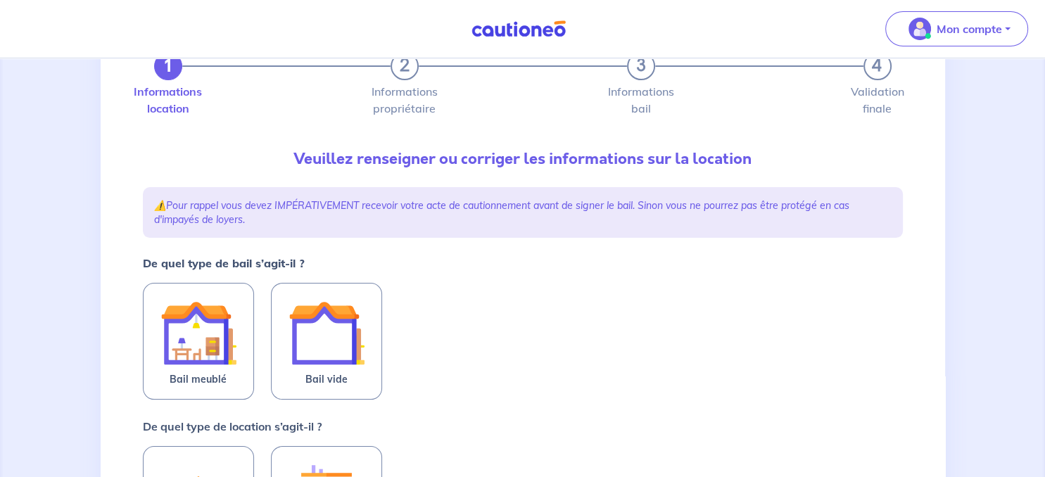
scroll to position [148, 0]
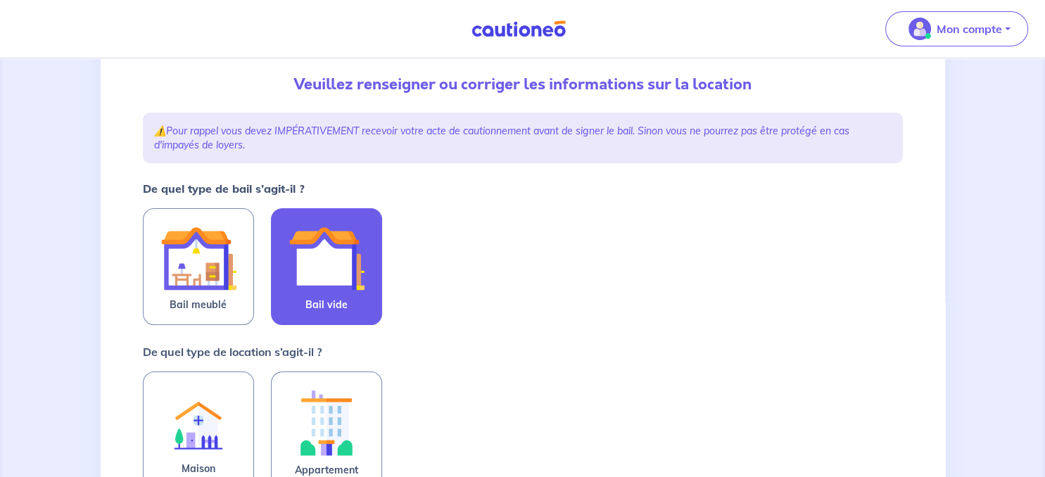
click at [329, 265] on img at bounding box center [327, 258] width 76 height 76
click at [0, 0] on input "Bail vide" at bounding box center [0, 0] width 0 height 0
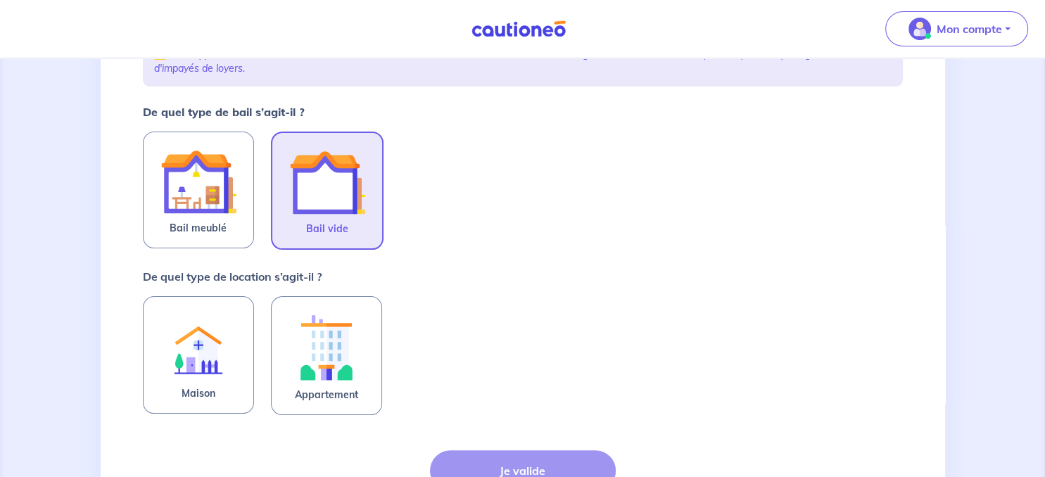
scroll to position [297, 0]
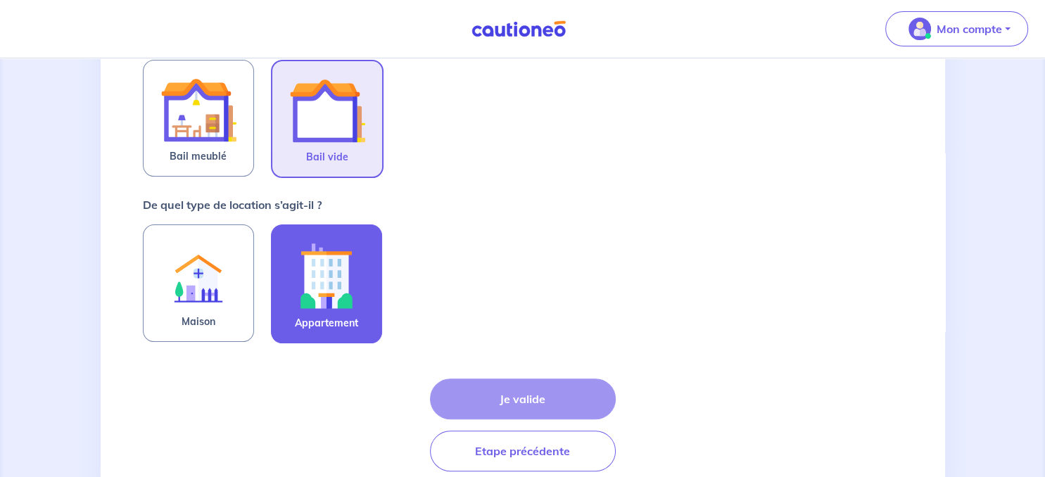
click at [352, 285] on img at bounding box center [327, 275] width 76 height 78
click at [0, 0] on input "Appartement" at bounding box center [0, 0] width 0 height 0
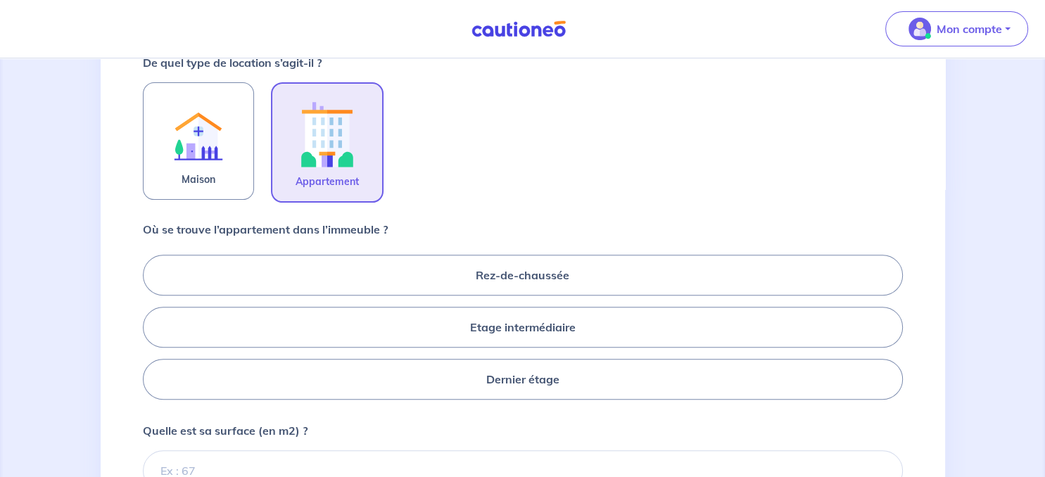
scroll to position [445, 0]
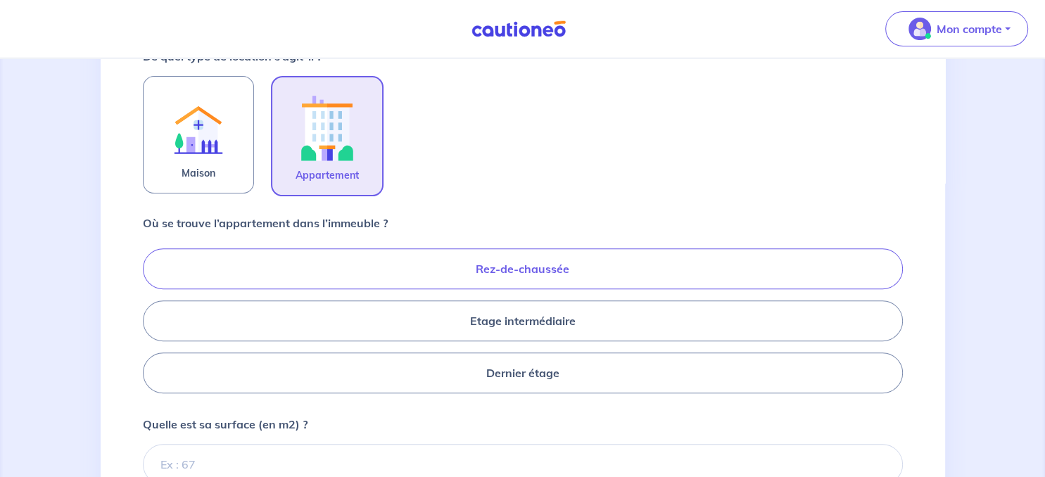
click at [532, 269] on label "Rez-de-chaussée" at bounding box center [523, 268] width 760 height 41
click at [152, 316] on input "Rez-de-chaussée" at bounding box center [147, 320] width 9 height 9
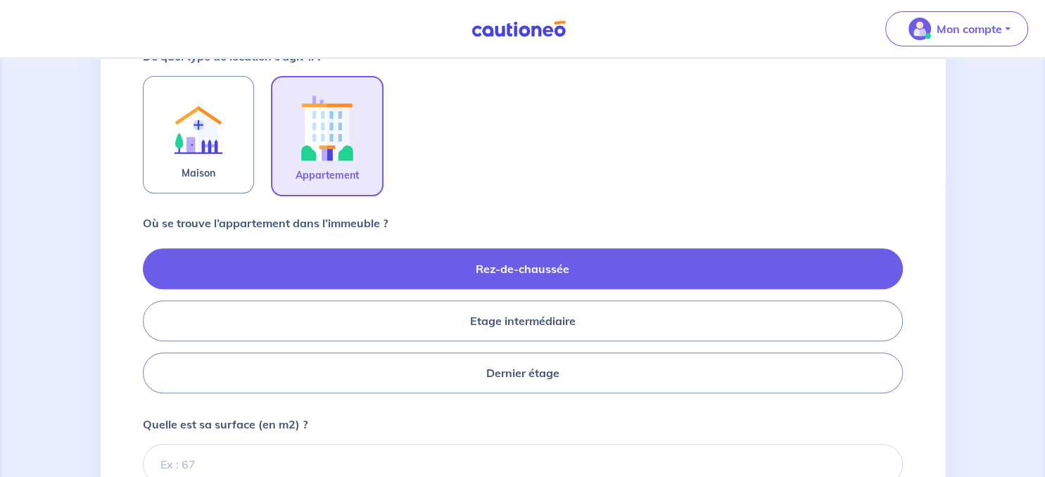
radio input "true"
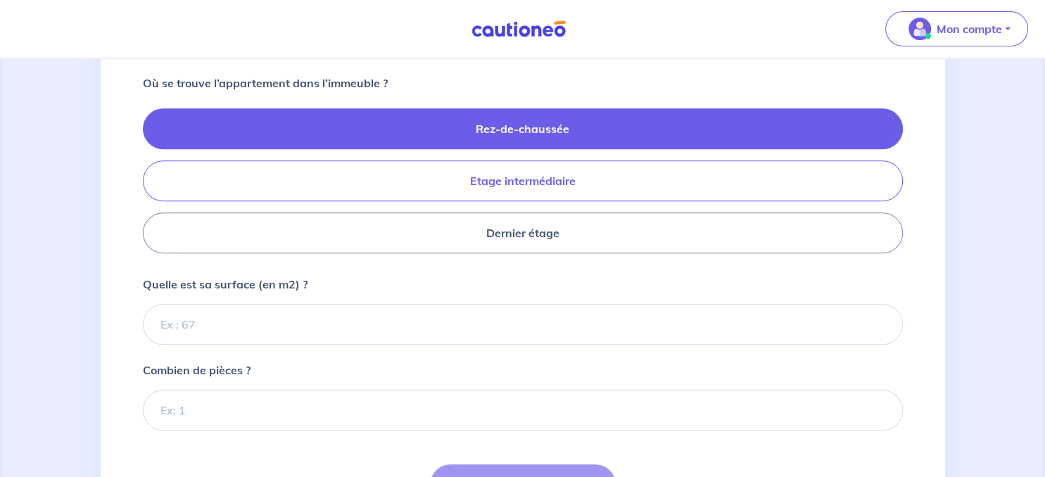
scroll to position [669, 0]
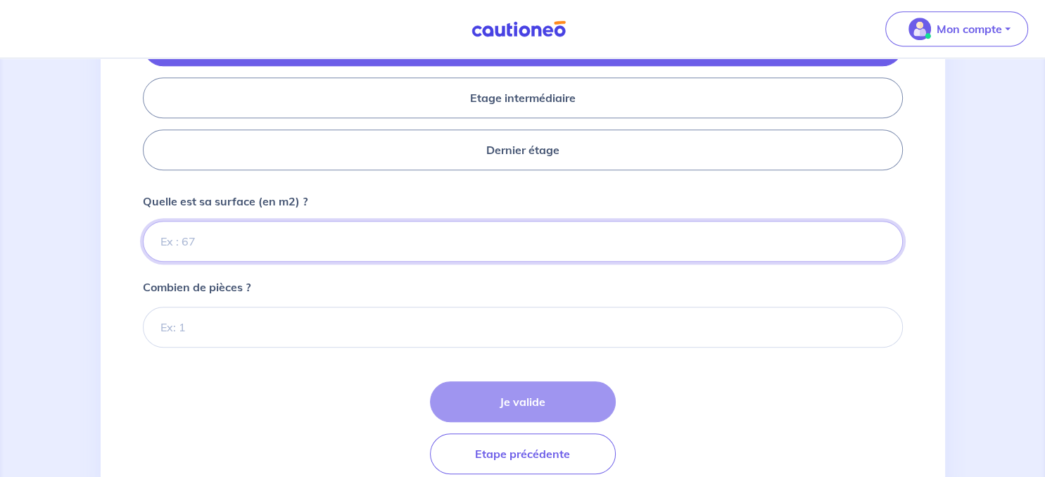
click at [217, 240] on input "Quelle est sa surface (en m2) ?" at bounding box center [523, 241] width 760 height 41
type input "45"
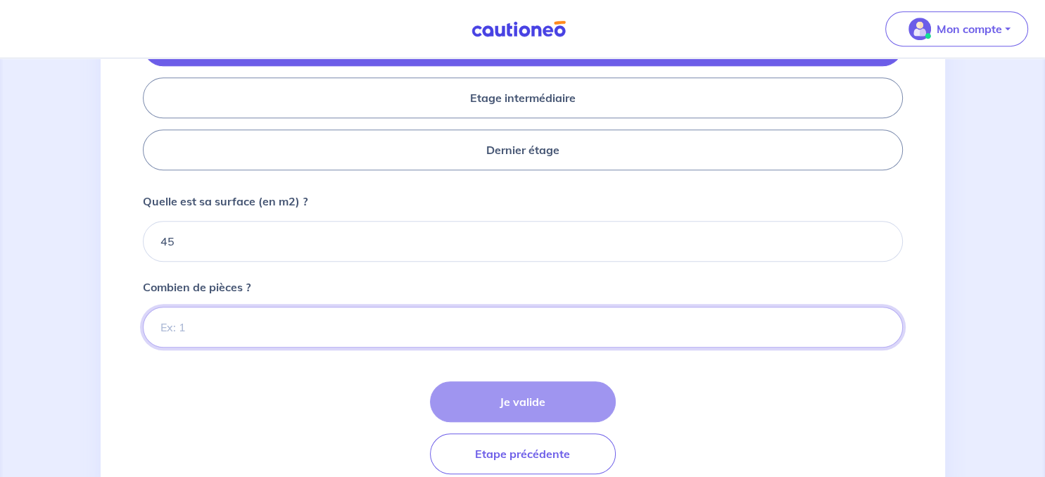
click at [168, 325] on input "Combien de pièces ?" at bounding box center [523, 327] width 760 height 41
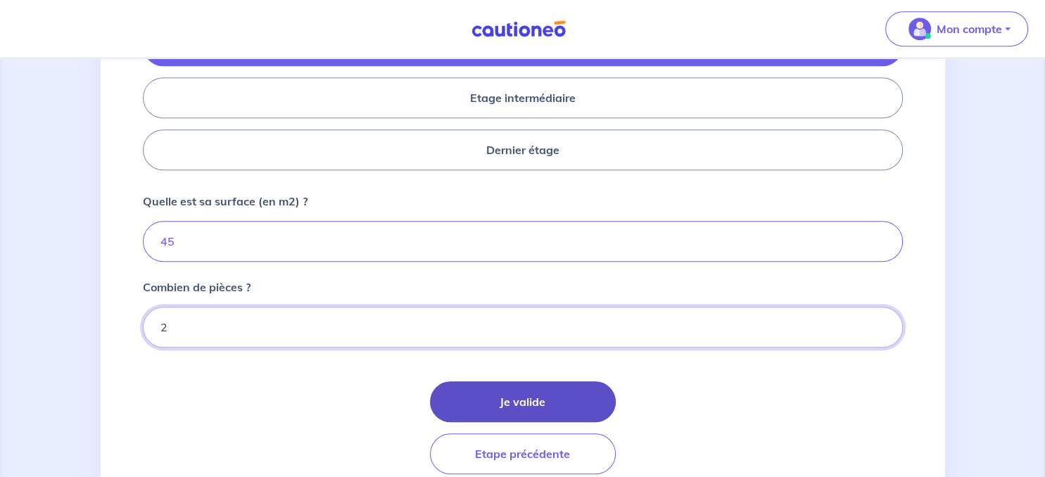
type input "2"
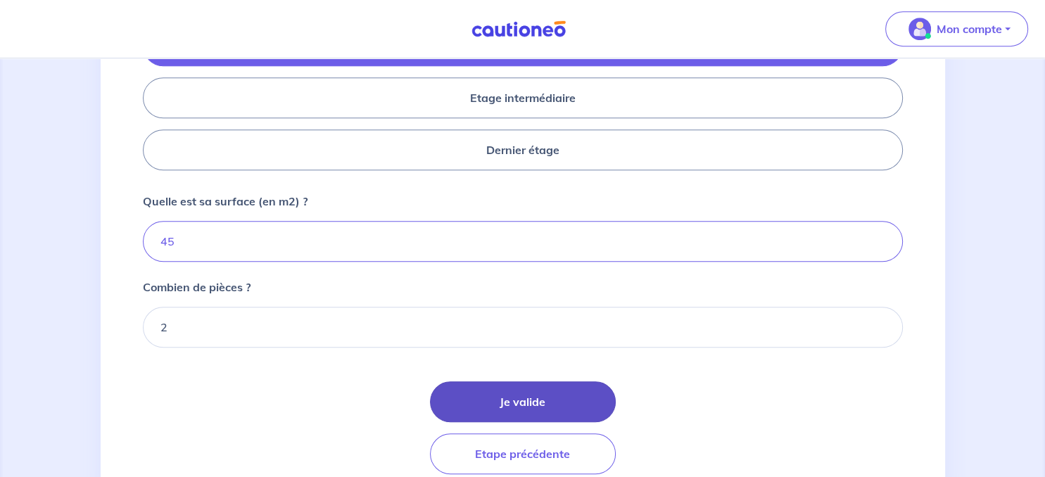
click at [511, 401] on button "Je valide" at bounding box center [523, 401] width 186 height 41
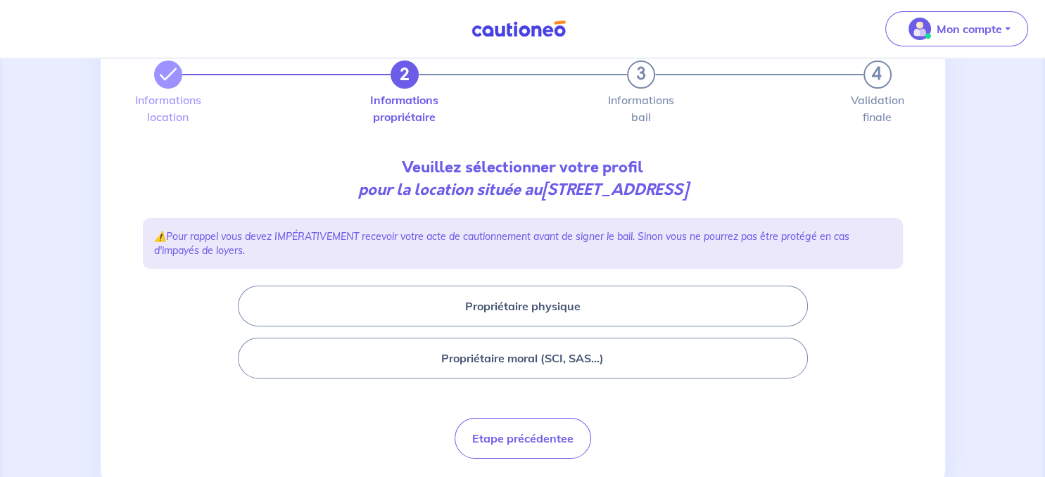
scroll to position [108, 0]
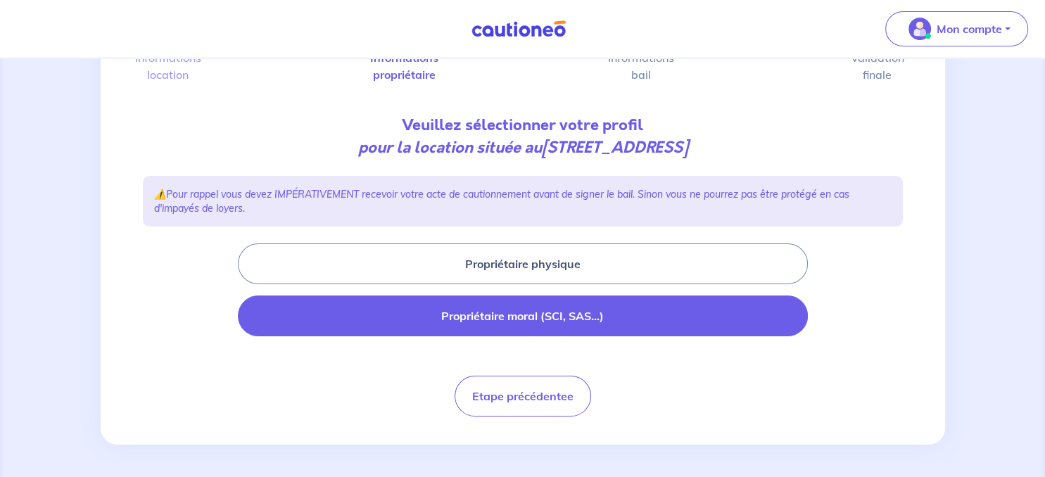
click at [483, 320] on button "Propriétaire moral (SCI, SAS...)" at bounding box center [523, 316] width 570 height 41
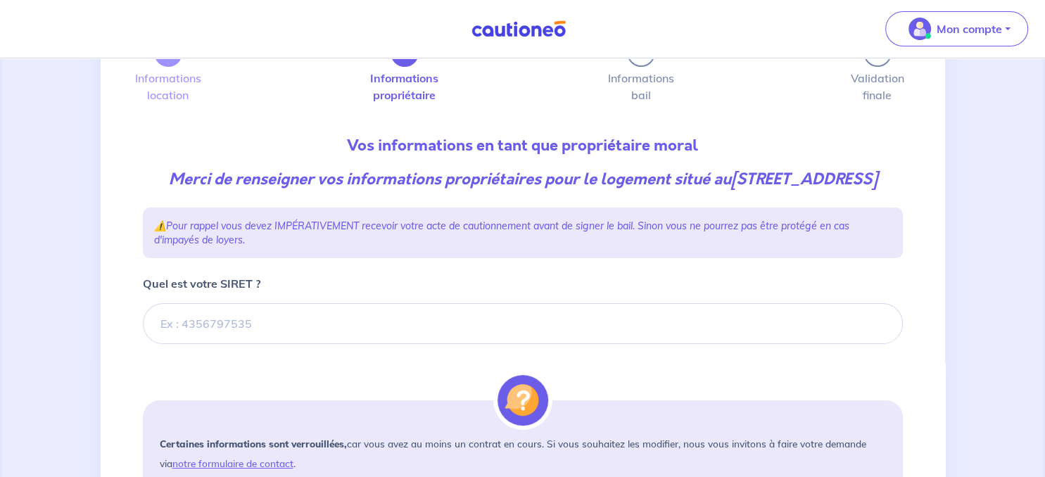
scroll to position [148, 0]
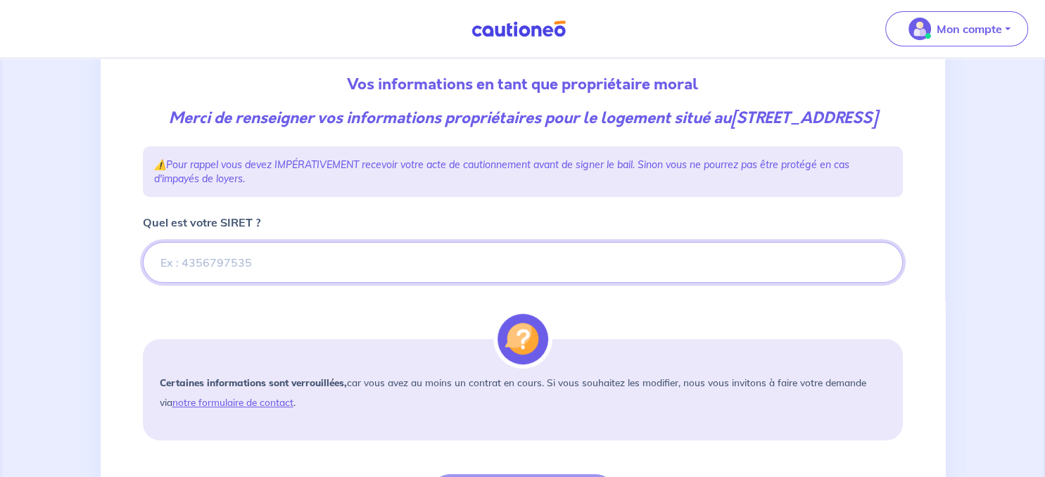
click at [212, 283] on input "Quel est votre SIRET ?" at bounding box center [523, 262] width 760 height 41
paste input "Destruhaut"
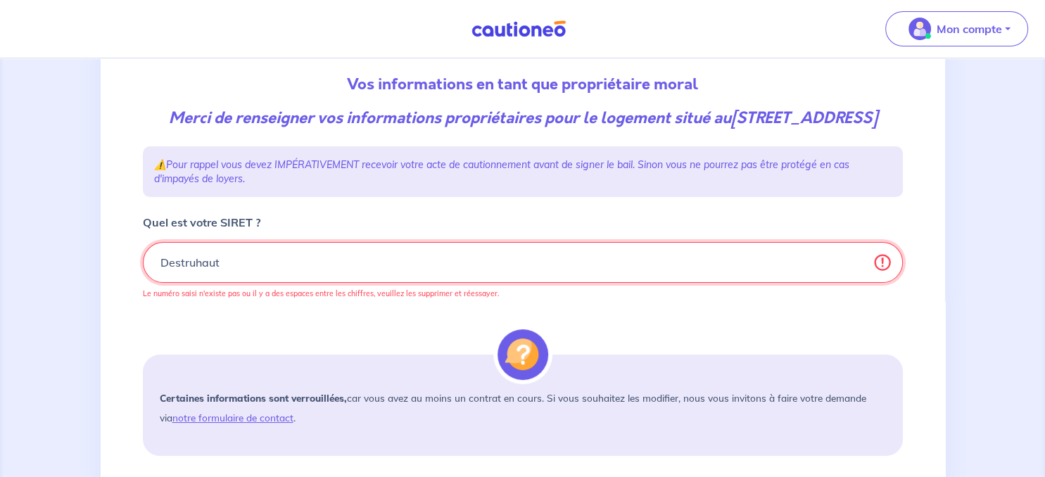
drag, startPoint x: 240, startPoint y: 275, endPoint x: 102, endPoint y: 291, distance: 138.8
click at [143, 283] on input "Quel est votre SIRET ?" at bounding box center [523, 262] width 760 height 41
paste input "842 292 583"
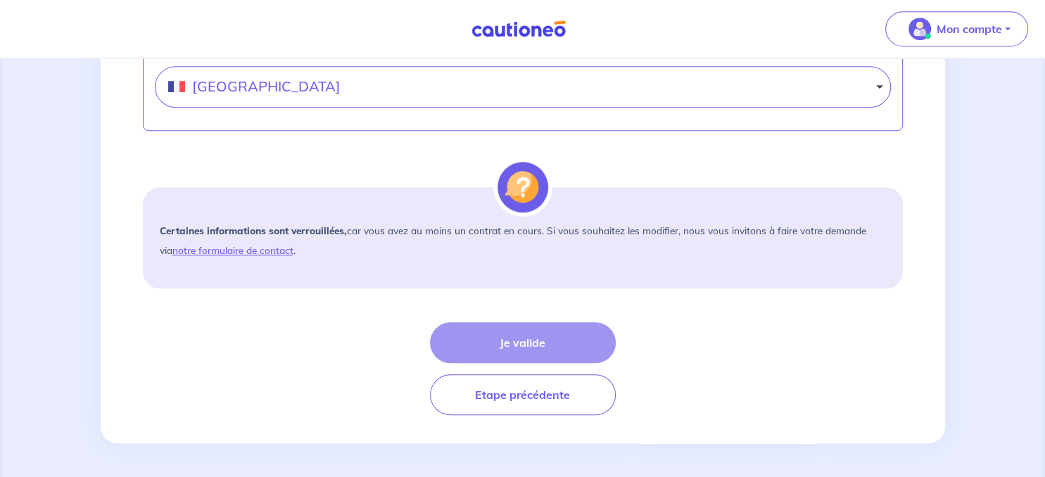
scroll to position [882, 0]
type input "842 292 583"
click at [511, 342] on div "Je valide Etape précédente" at bounding box center [523, 368] width 760 height 93
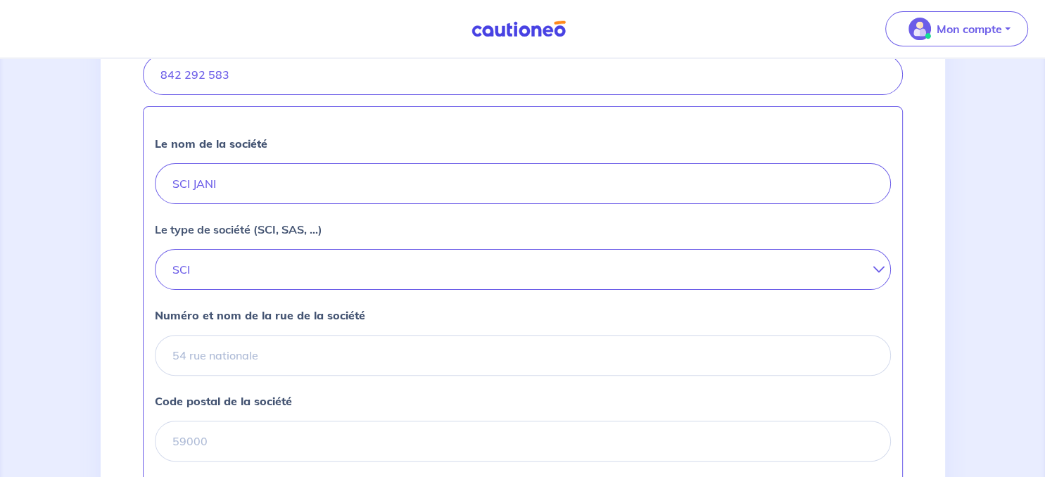
scroll to position [436, 0]
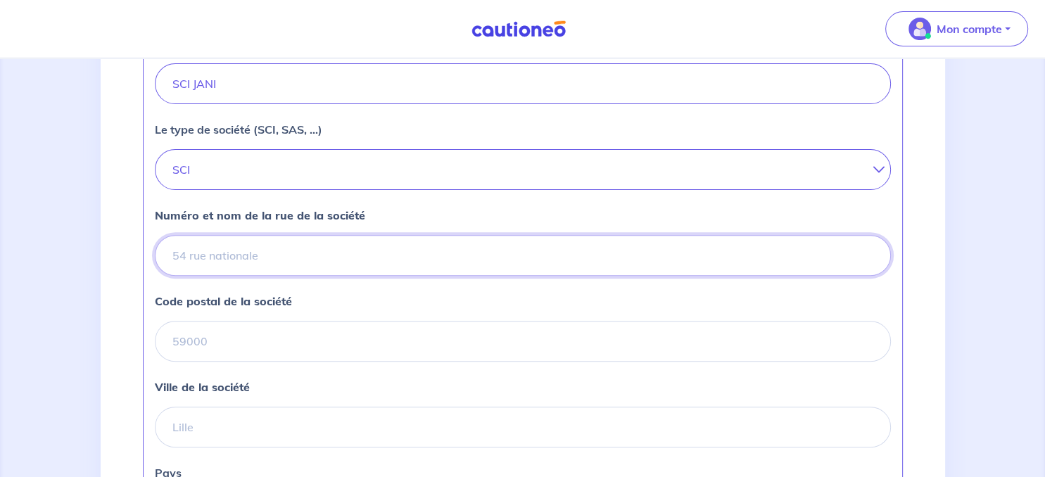
click at [208, 269] on input "Numéro et nom de la rue de la société" at bounding box center [523, 255] width 736 height 41
paste input "[STREET_ADDRESS][PERSON_NAME] [PERSON_NAME]"
type input "[STREET_ADDRESS][PERSON_NAME] [PERSON_NAME]"
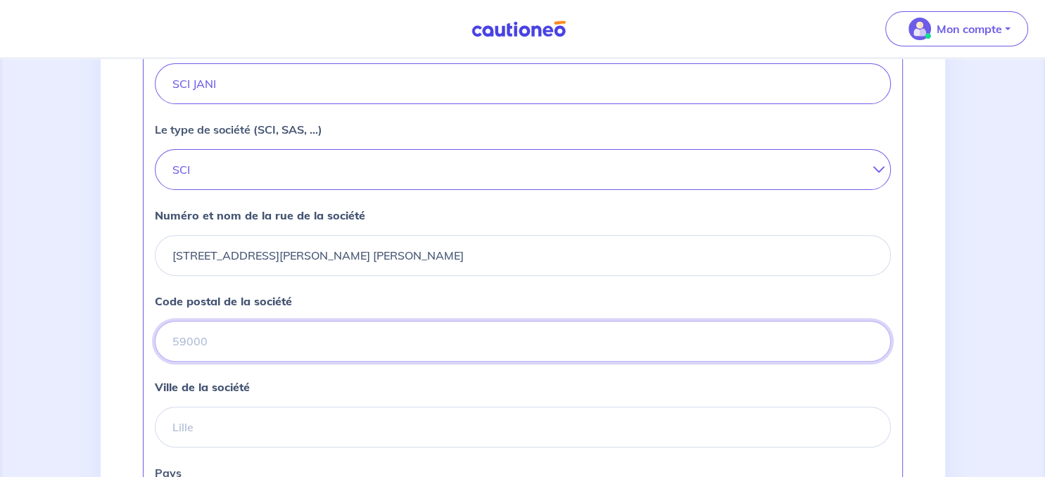
click at [229, 362] on input "Code postal de la société" at bounding box center [523, 341] width 736 height 41
type input "33300"
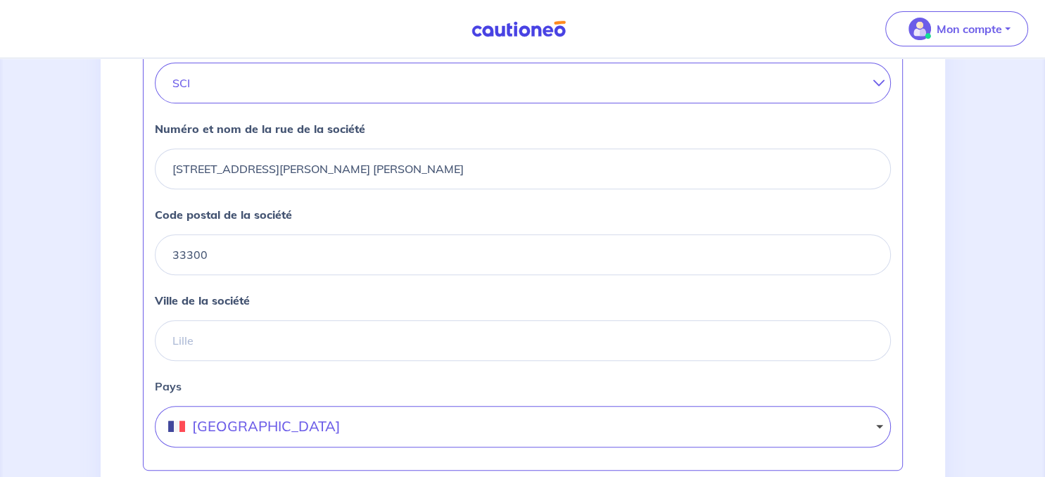
scroll to position [585, 0]
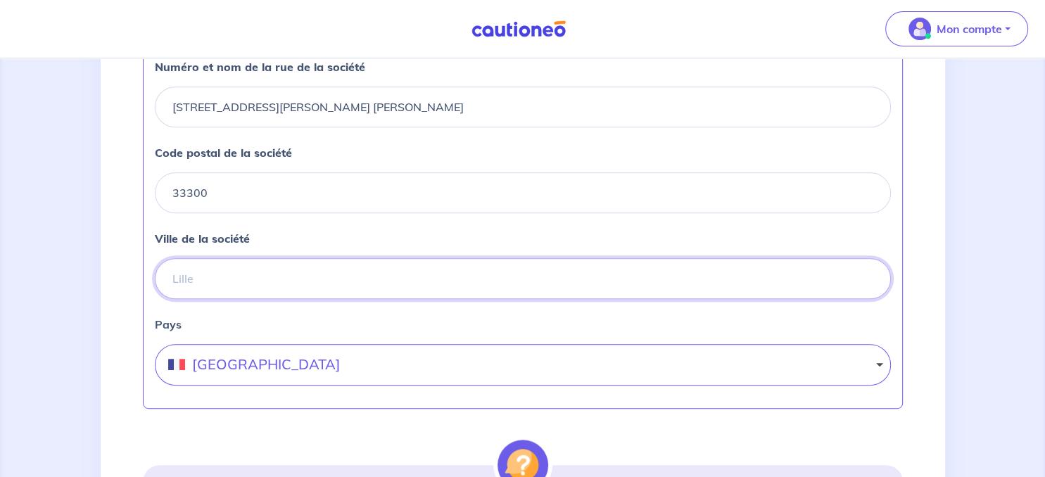
click at [258, 285] on input "Ville de la société" at bounding box center [523, 278] width 736 height 41
click at [253, 299] on input "Ville de la société" at bounding box center [523, 278] width 736 height 41
type input "b"
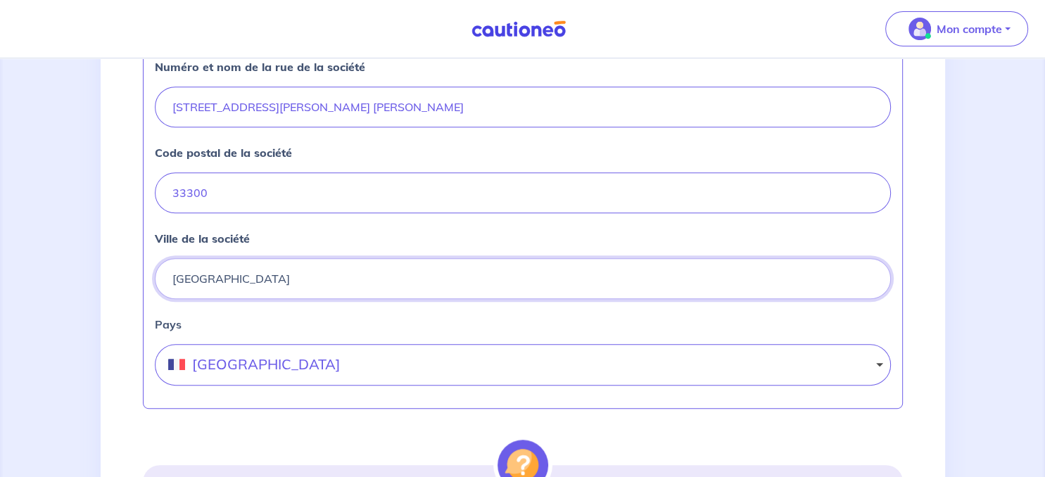
type input "[GEOGRAPHIC_DATA]"
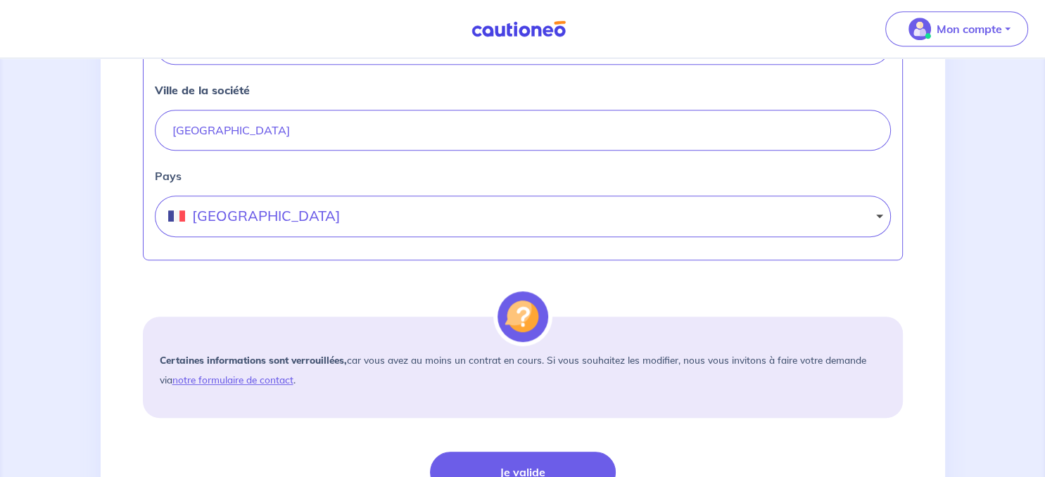
scroll to position [882, 0]
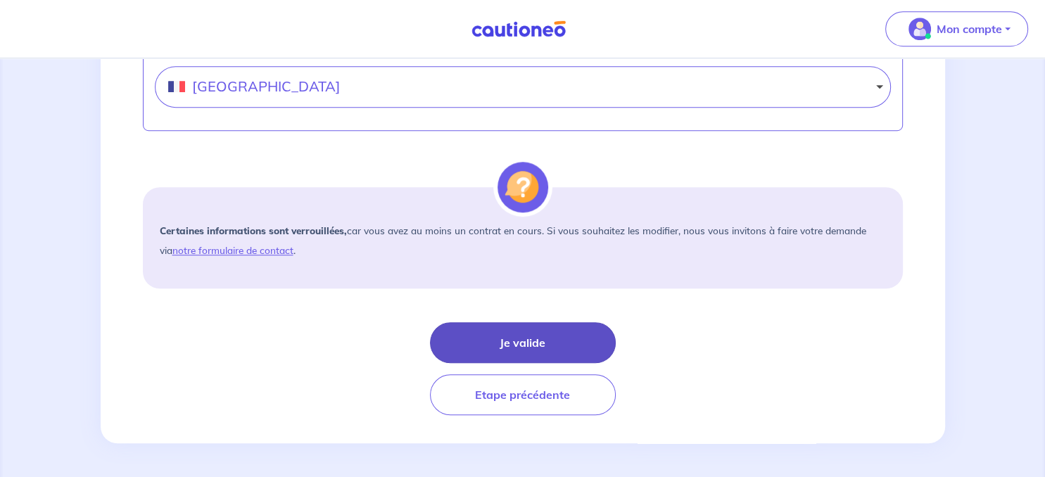
click at [519, 345] on button "Je valide" at bounding box center [523, 342] width 186 height 41
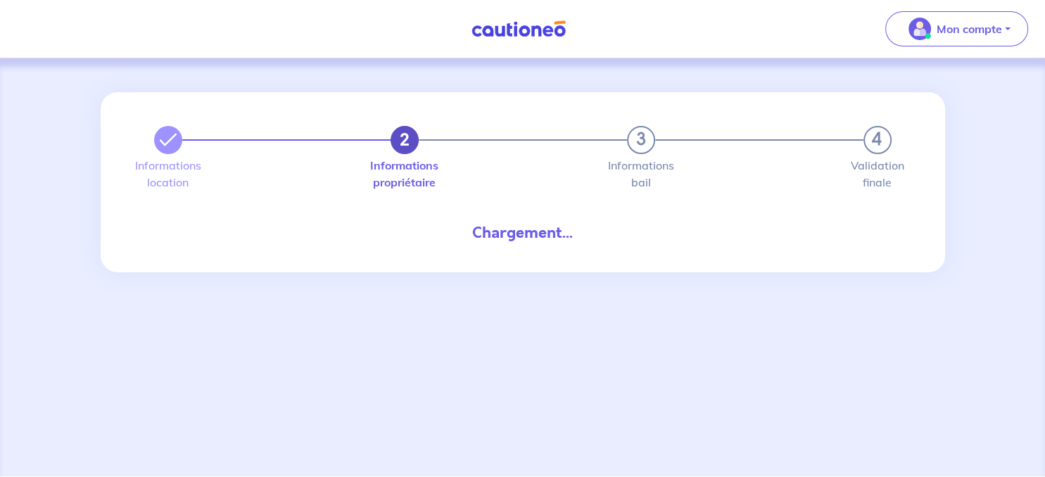
select select "FR"
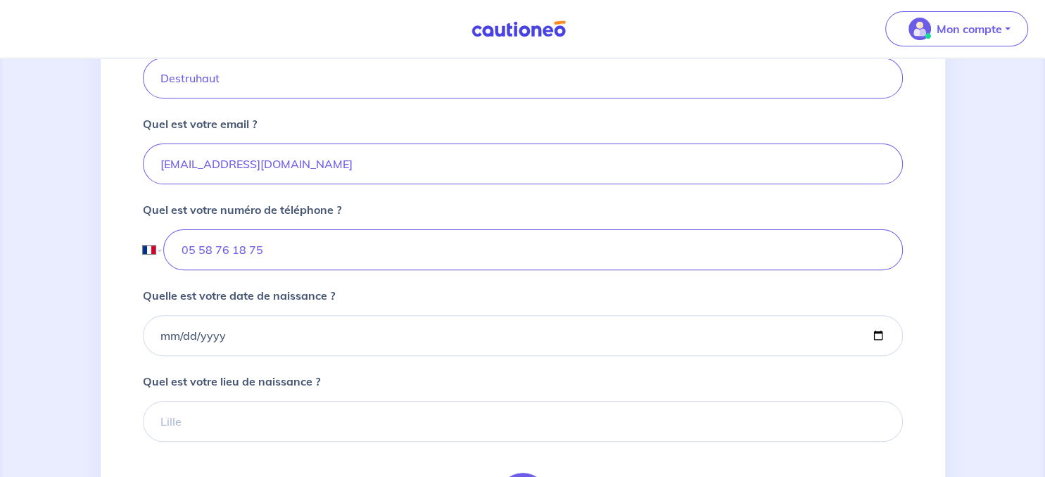
scroll to position [445, 0]
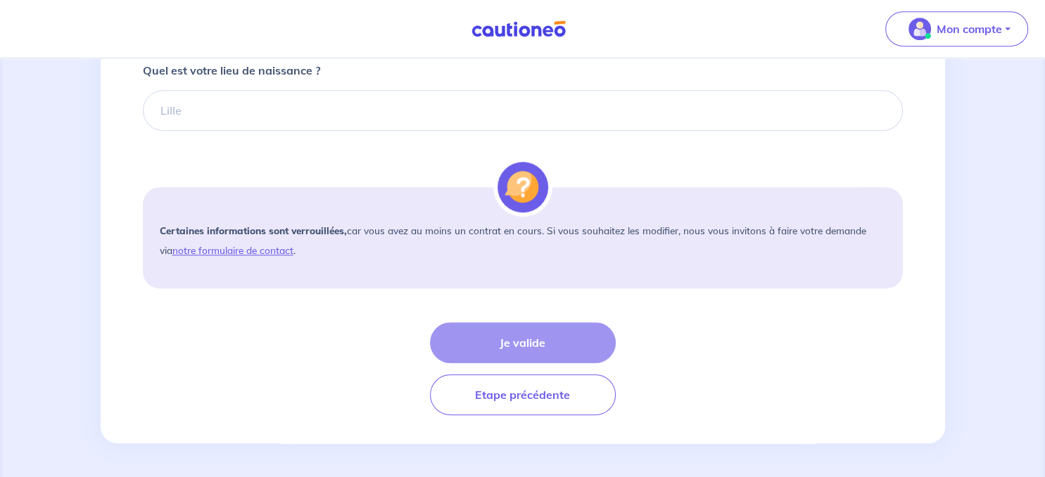
drag, startPoint x: 485, startPoint y: 345, endPoint x: 419, endPoint y: 325, distance: 69.0
click at [486, 344] on div "Je valide Etape précédente" at bounding box center [523, 368] width 760 height 93
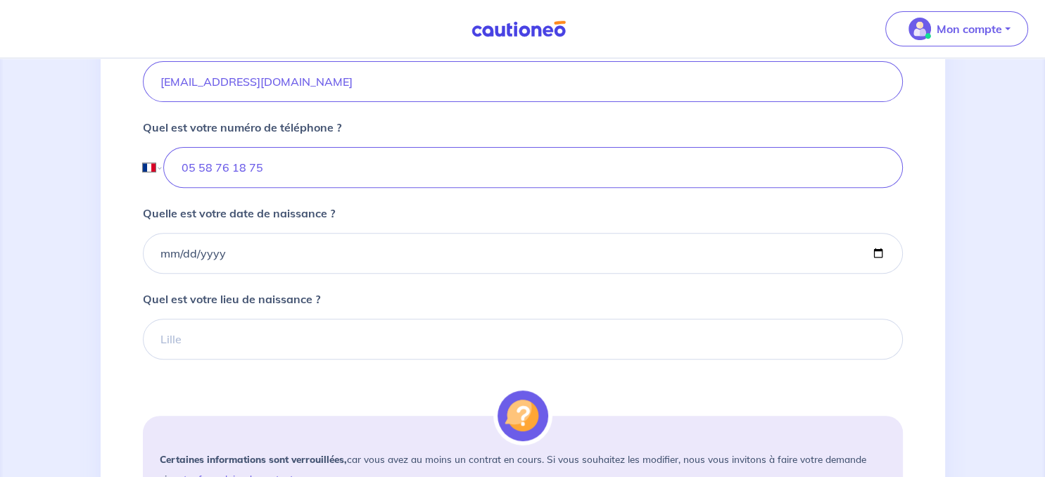
scroll to position [526, 0]
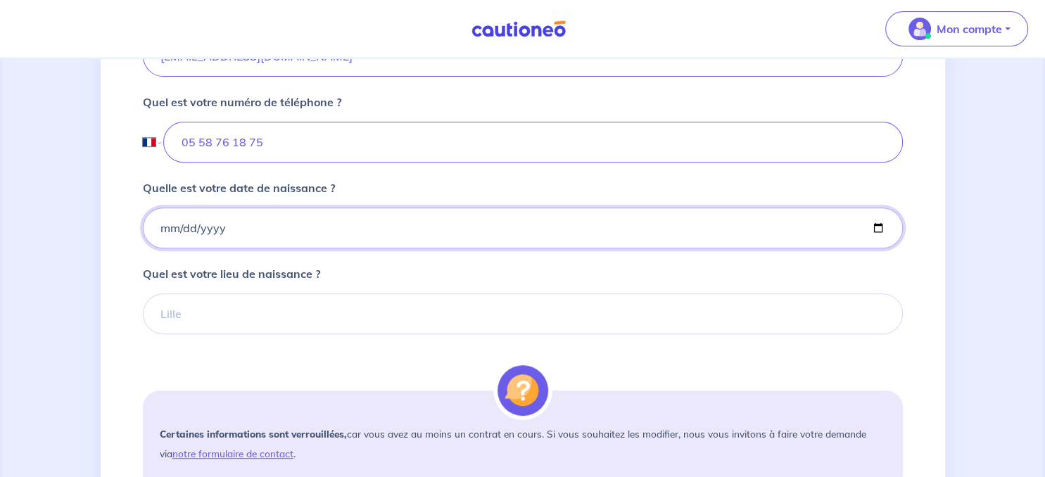
click at [217, 248] on input "Quelle est votre date de naissance ?" at bounding box center [523, 228] width 760 height 41
click at [163, 248] on input "Quelle est votre date de naissance ?" at bounding box center [523, 228] width 760 height 41
type input "[DATE]"
click at [203, 334] on input "Quel est votre lieu de naissance ?" at bounding box center [523, 313] width 760 height 41
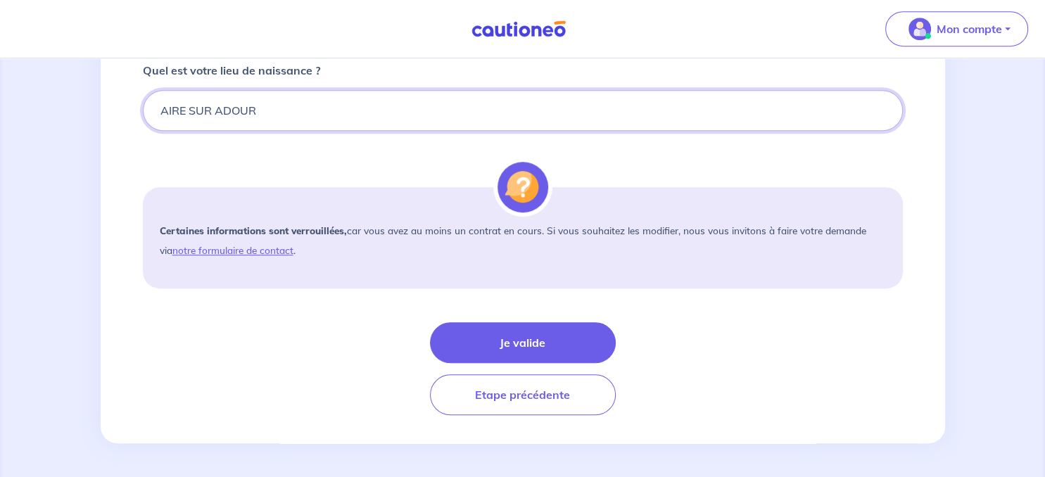
scroll to position [750, 0]
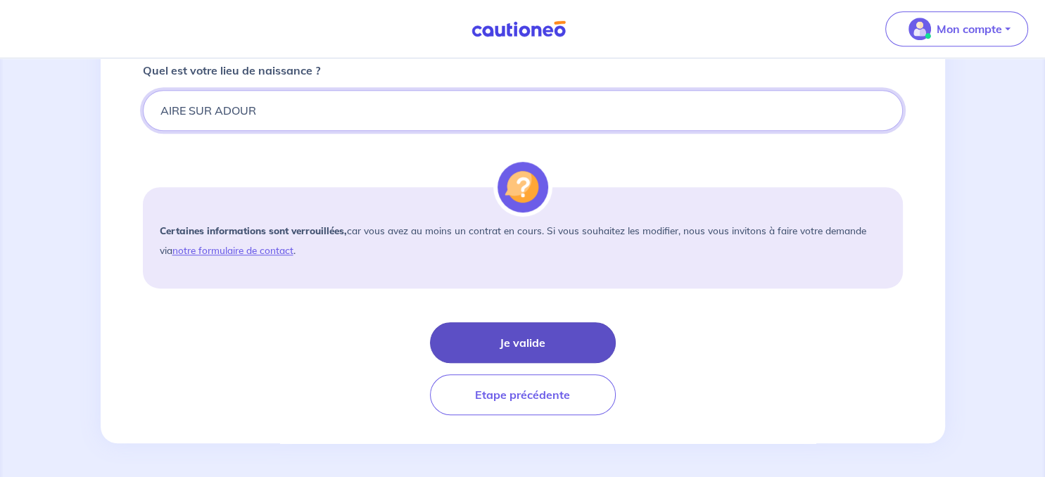
type input "AIRE SUR ADOUR"
click at [574, 342] on button "Je valide" at bounding box center [523, 342] width 186 height 41
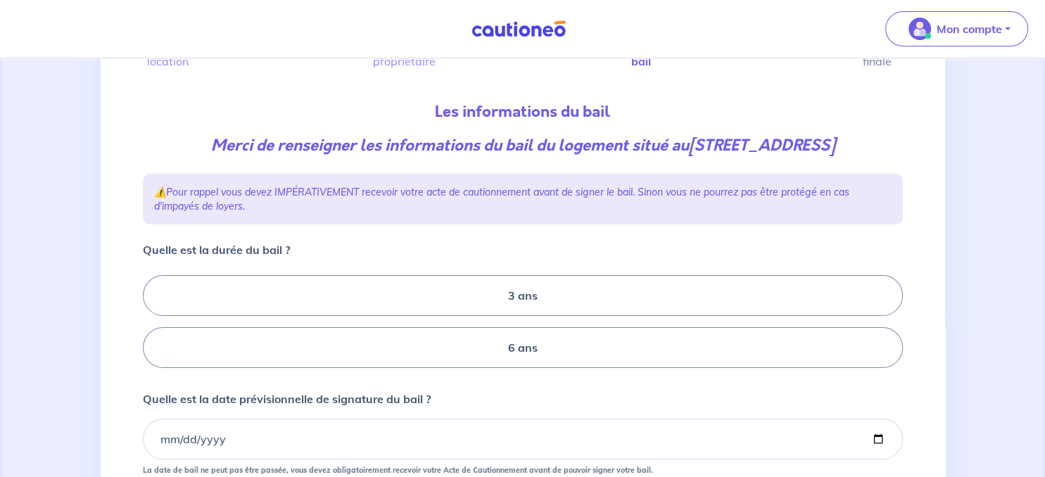
scroll to position [148, 0]
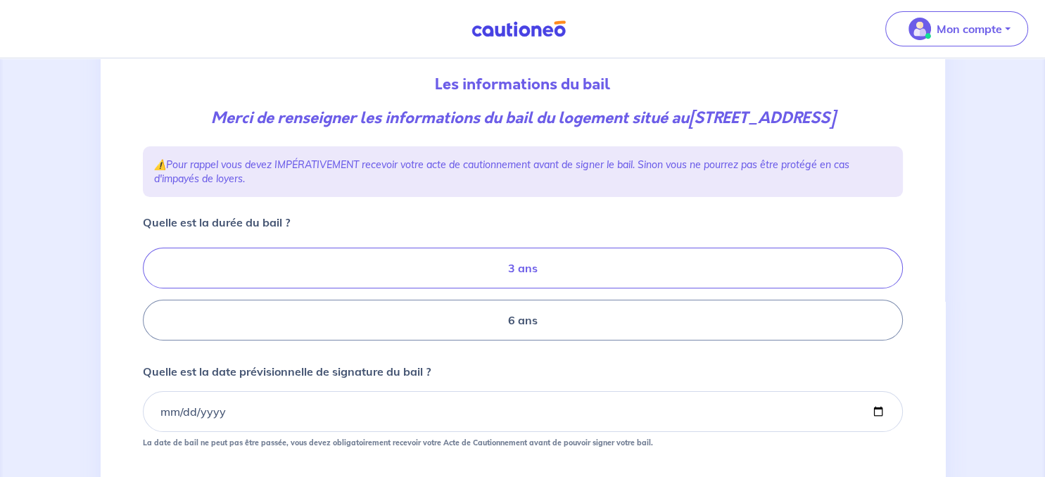
click at [498, 289] on label "3 ans" at bounding box center [523, 268] width 760 height 41
click at [152, 299] on input "3 ans" at bounding box center [147, 294] width 9 height 9
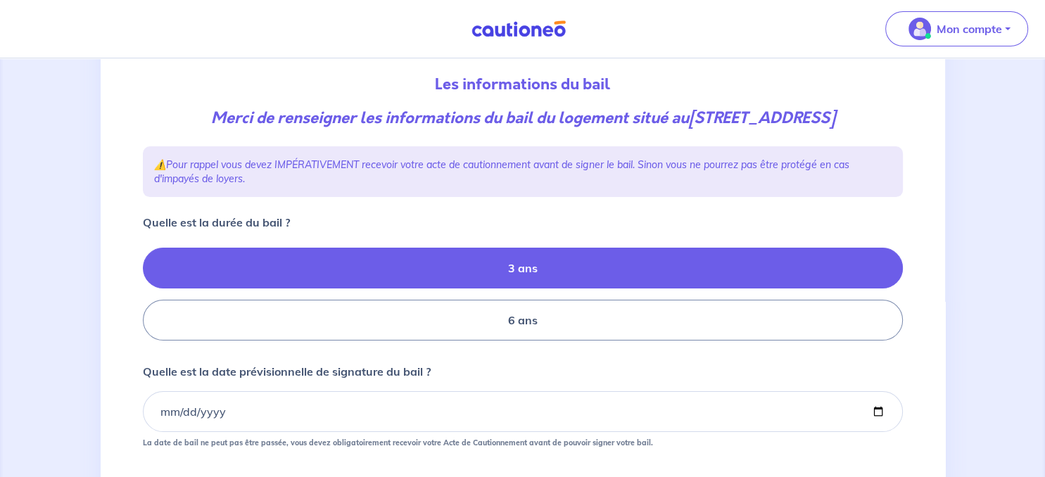
radio input "true"
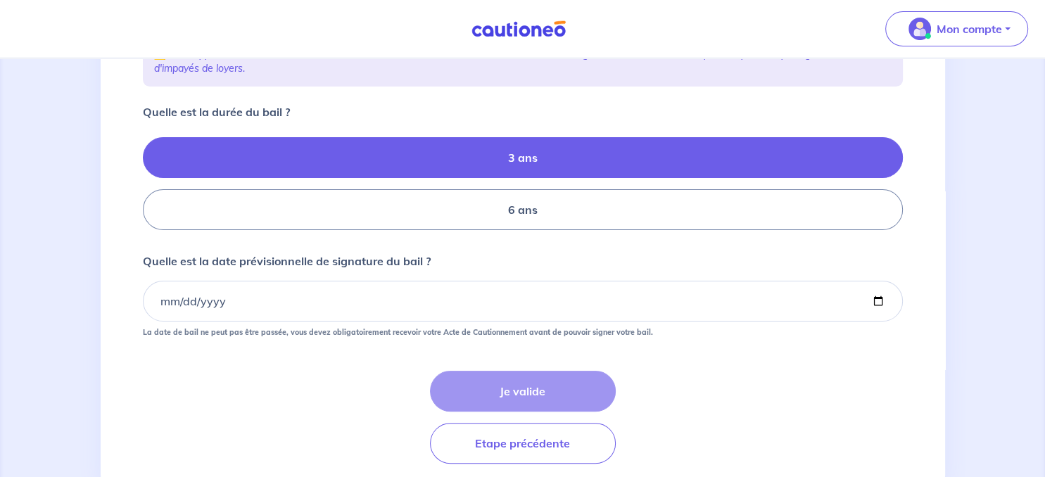
scroll to position [297, 0]
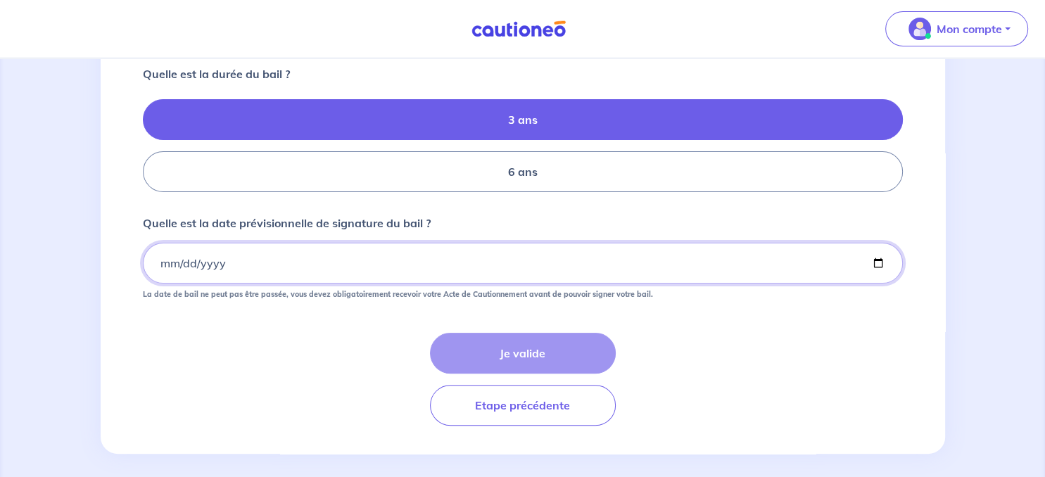
click at [191, 284] on input "Quelle est la date prévisionnelle de signature du bail ?" at bounding box center [523, 263] width 760 height 41
click at [169, 283] on input "Quelle est la date prévisionnelle de signature du bail ?" at bounding box center [523, 263] width 760 height 41
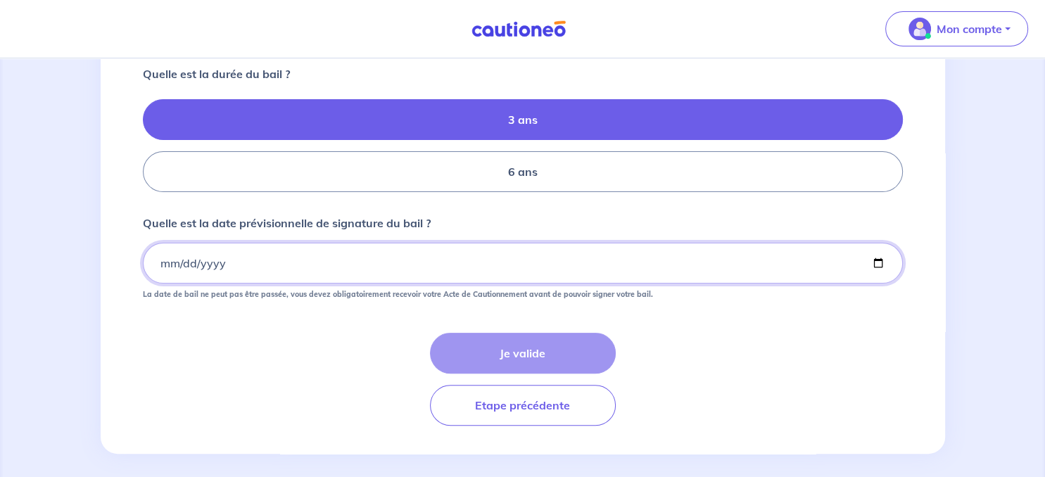
click at [158, 284] on input "Quelle est la date prévisionnelle de signature du bail ?" at bounding box center [523, 263] width 760 height 41
click at [168, 284] on input "Quelle est la date prévisionnelle de signature du bail ?" at bounding box center [523, 263] width 760 height 41
type input "[DATE]"
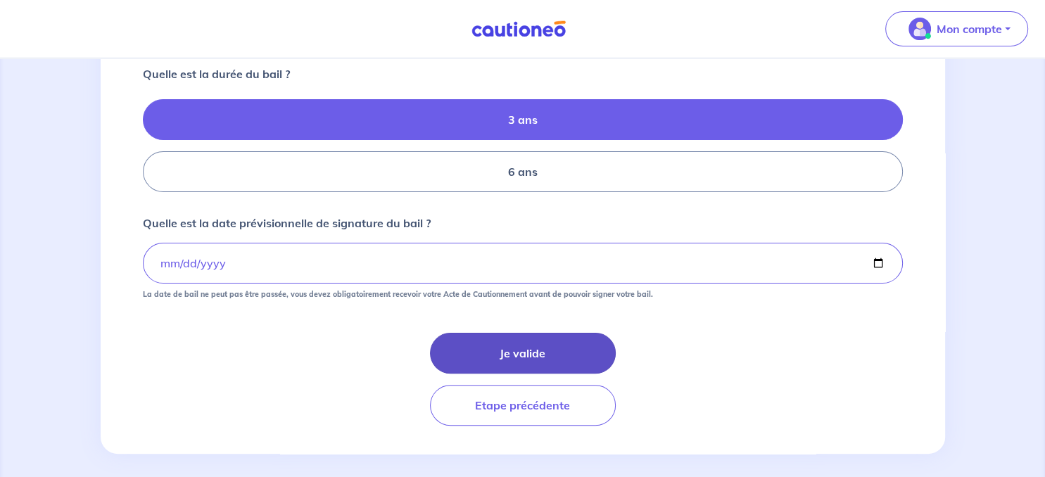
click at [493, 372] on button "Je valide" at bounding box center [523, 353] width 186 height 41
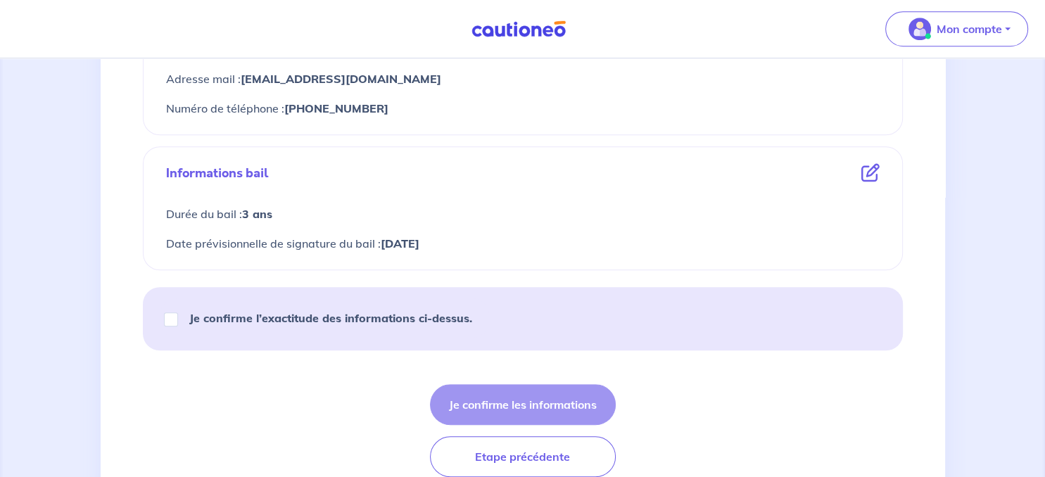
scroll to position [849, 0]
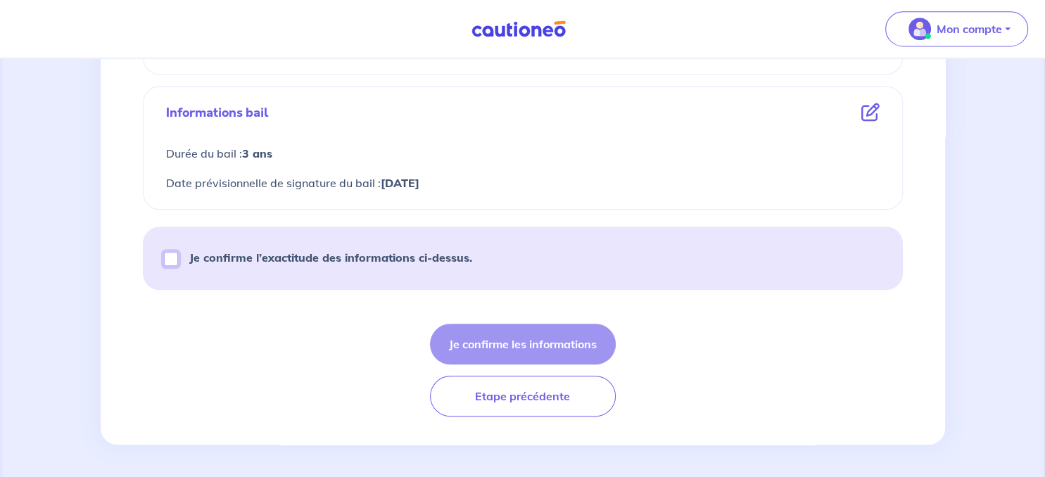
click at [165, 258] on input "Je confirme l’exactitude des informations ci-dessus." at bounding box center [171, 259] width 14 height 14
checkbox input "true"
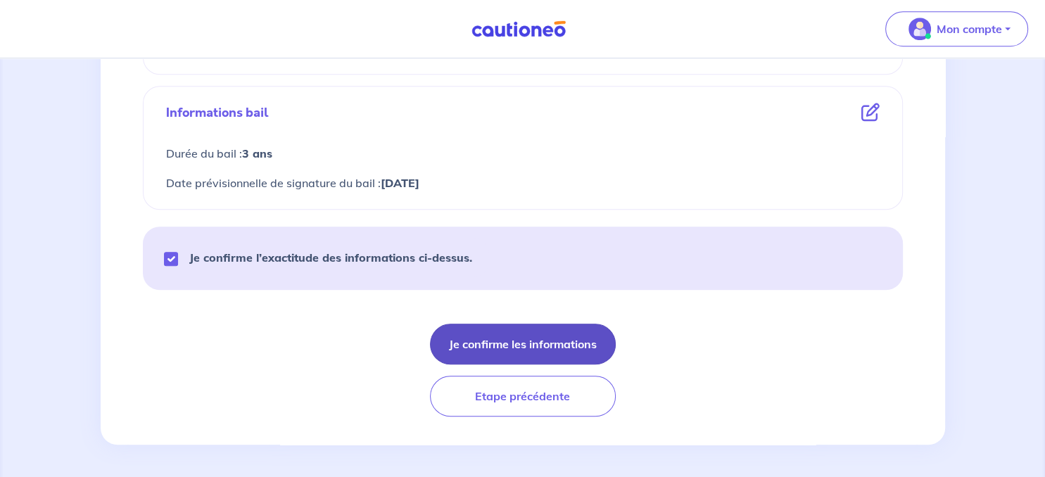
click at [488, 339] on button "Je confirme les informations" at bounding box center [523, 344] width 186 height 41
